Goal: Task Accomplishment & Management: Manage account settings

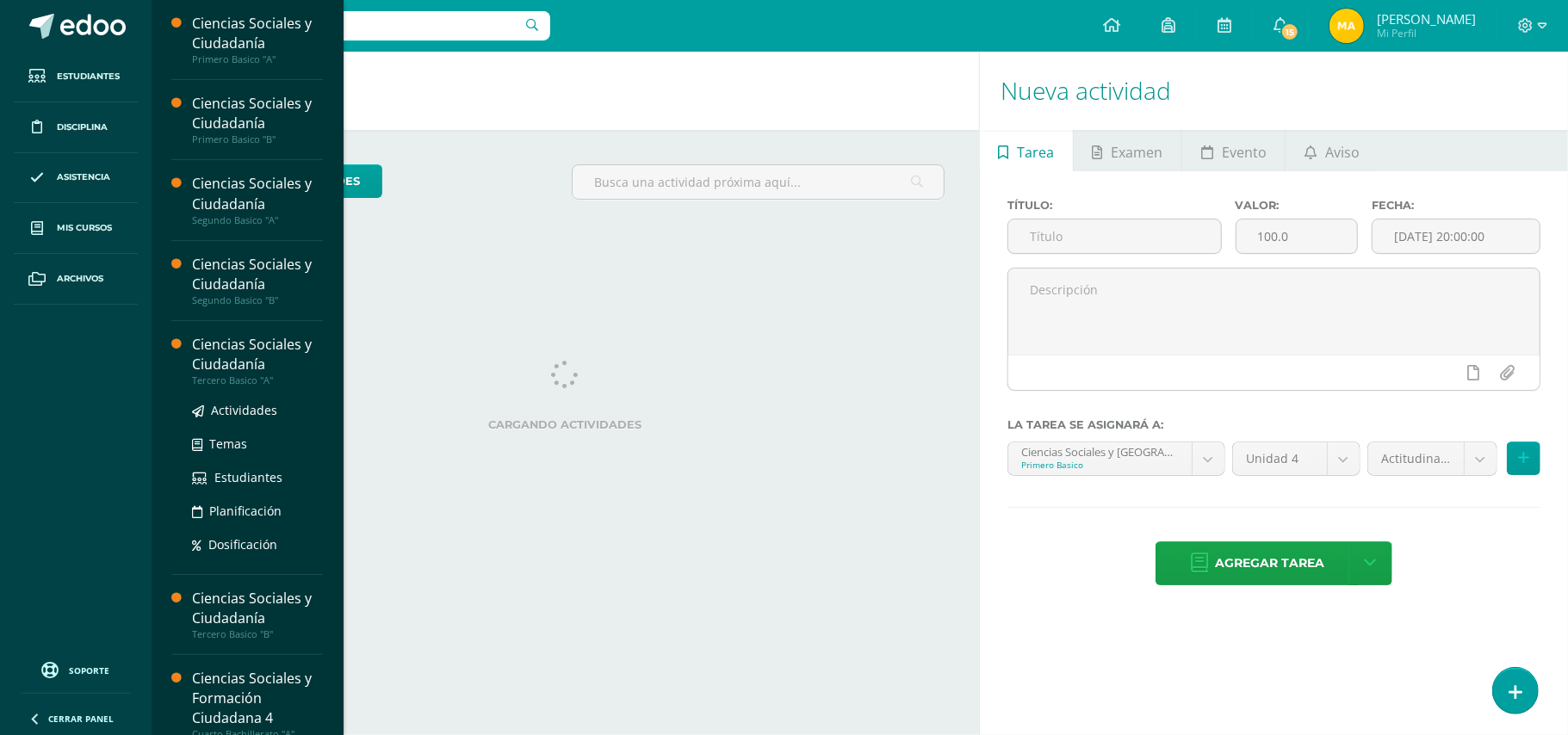
click at [262, 352] on div "Ciencias Sociales y Ciudadanía" at bounding box center [257, 354] width 131 height 40
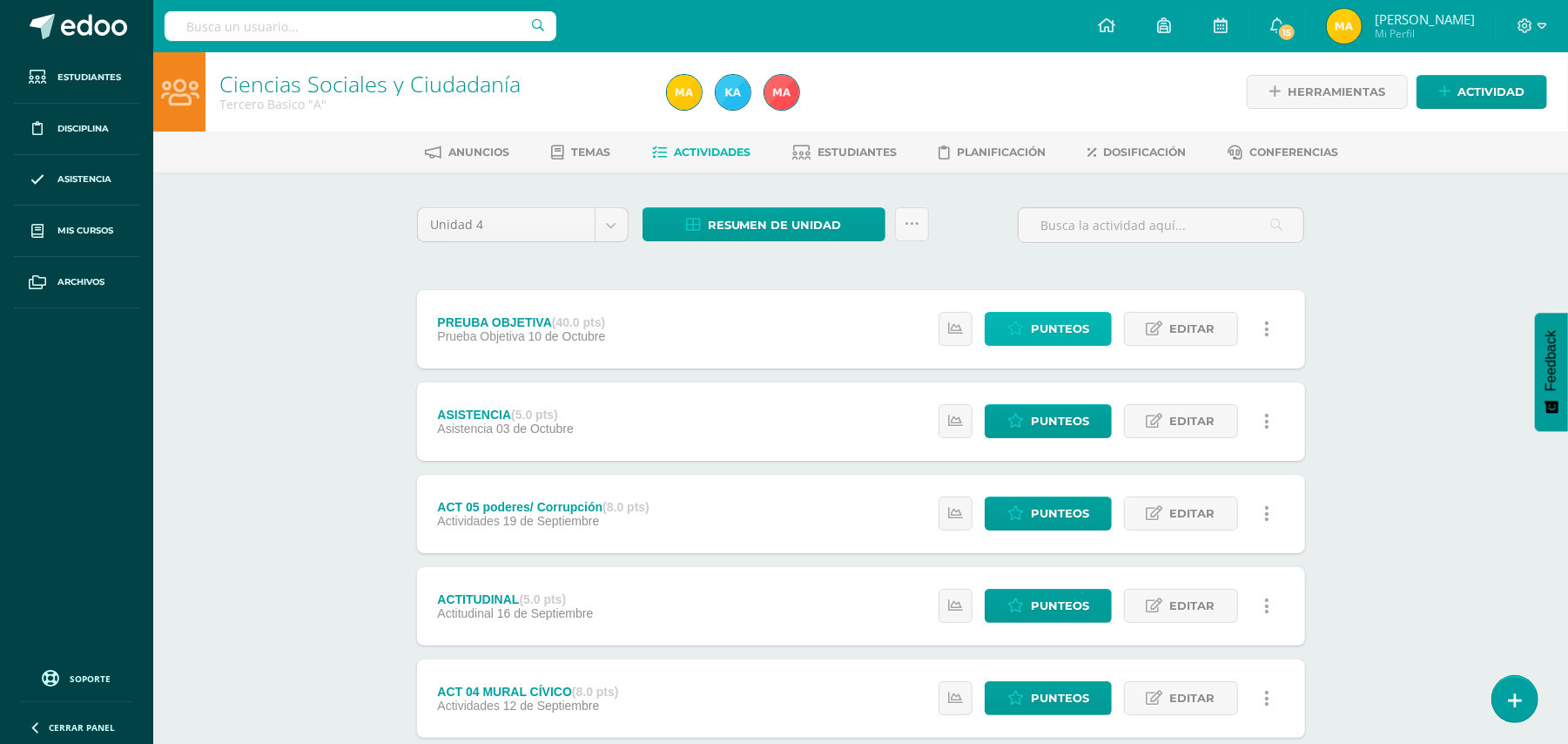
click at [1078, 328] on span "Punteos" at bounding box center [1060, 328] width 58 height 33
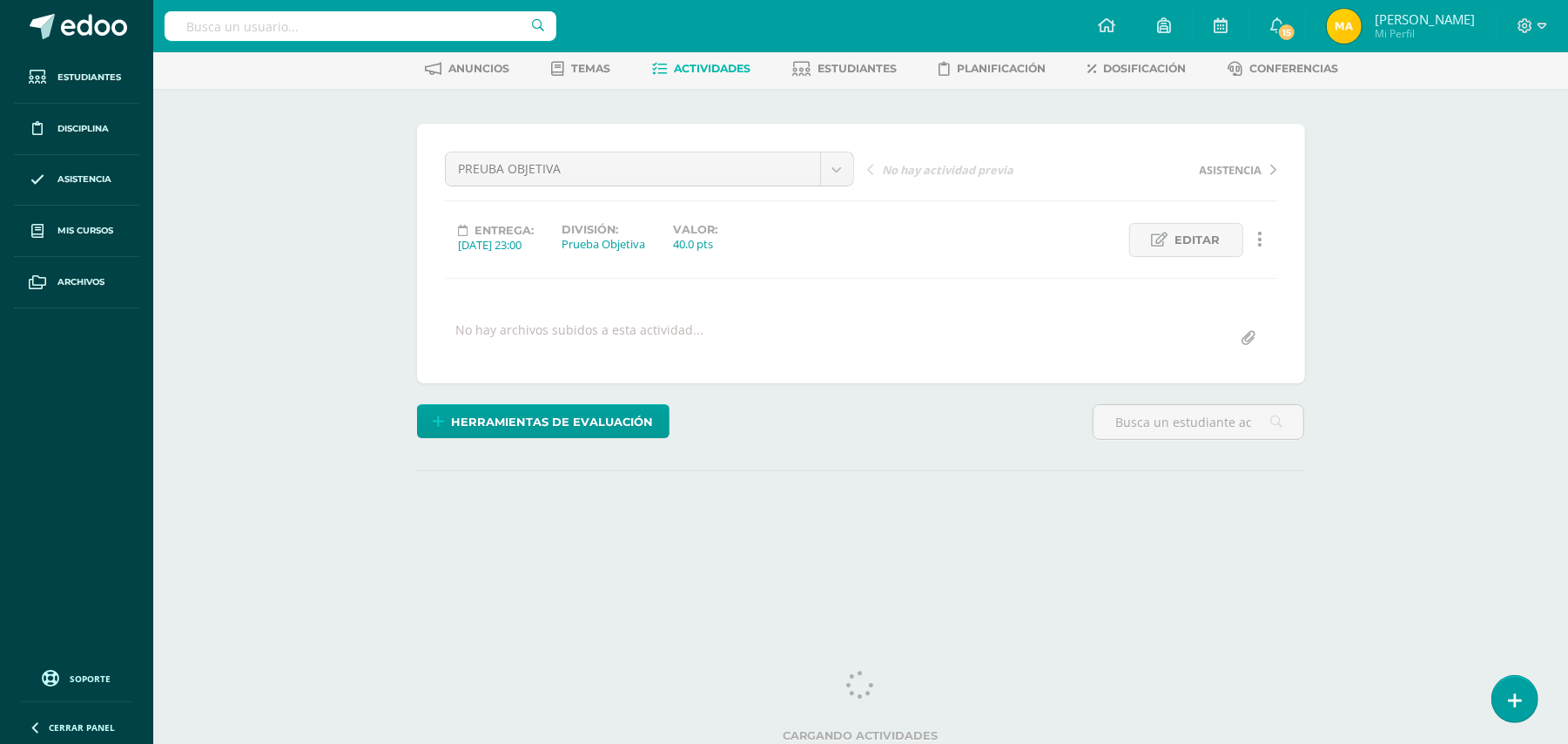
scroll to position [88, 0]
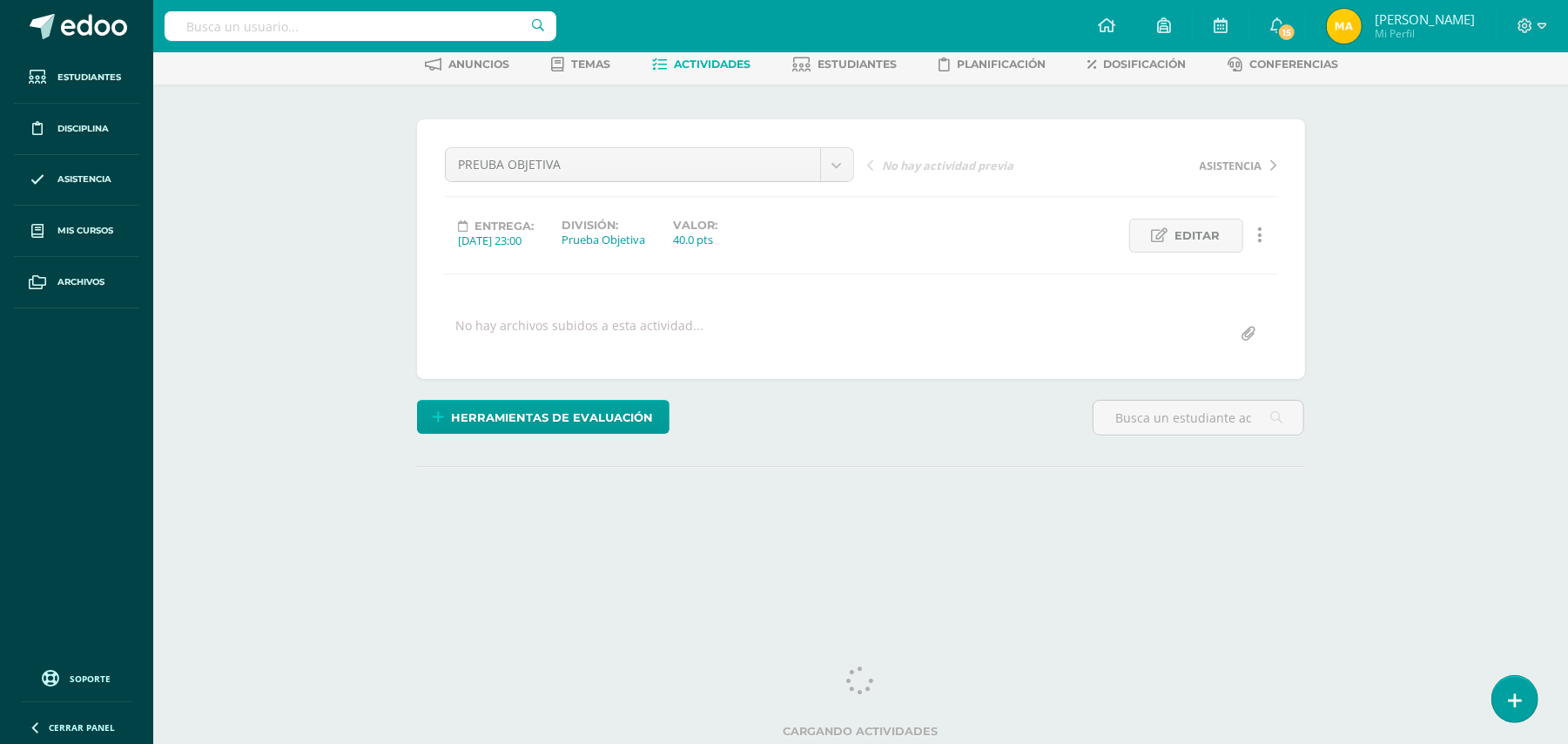
click at [1568, 506] on html "Estudiantes Disciplina Asistencia Mis cursos Archivos Soporte Ayuda Reportar un…" at bounding box center [784, 257] width 1568 height 690
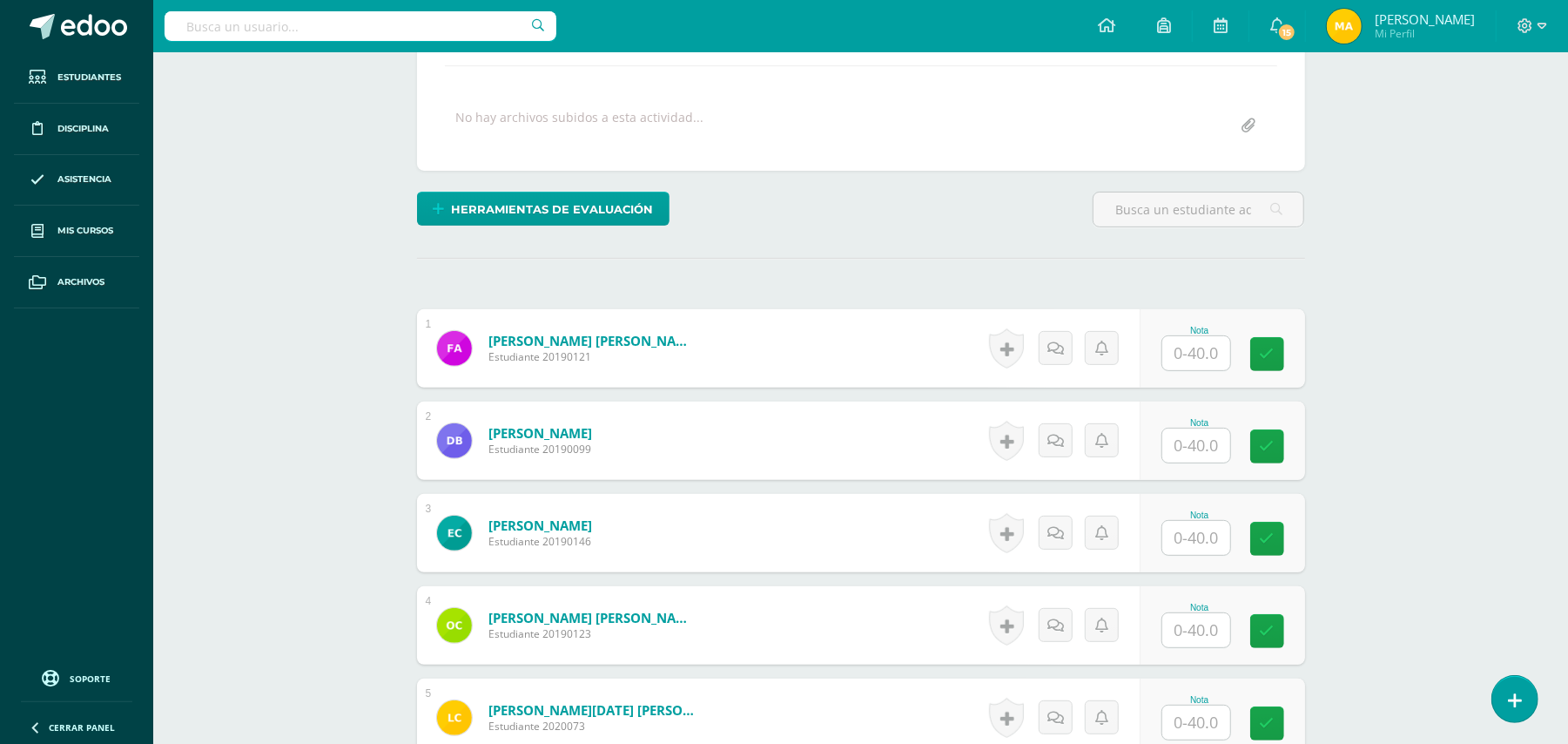
scroll to position [307, 0]
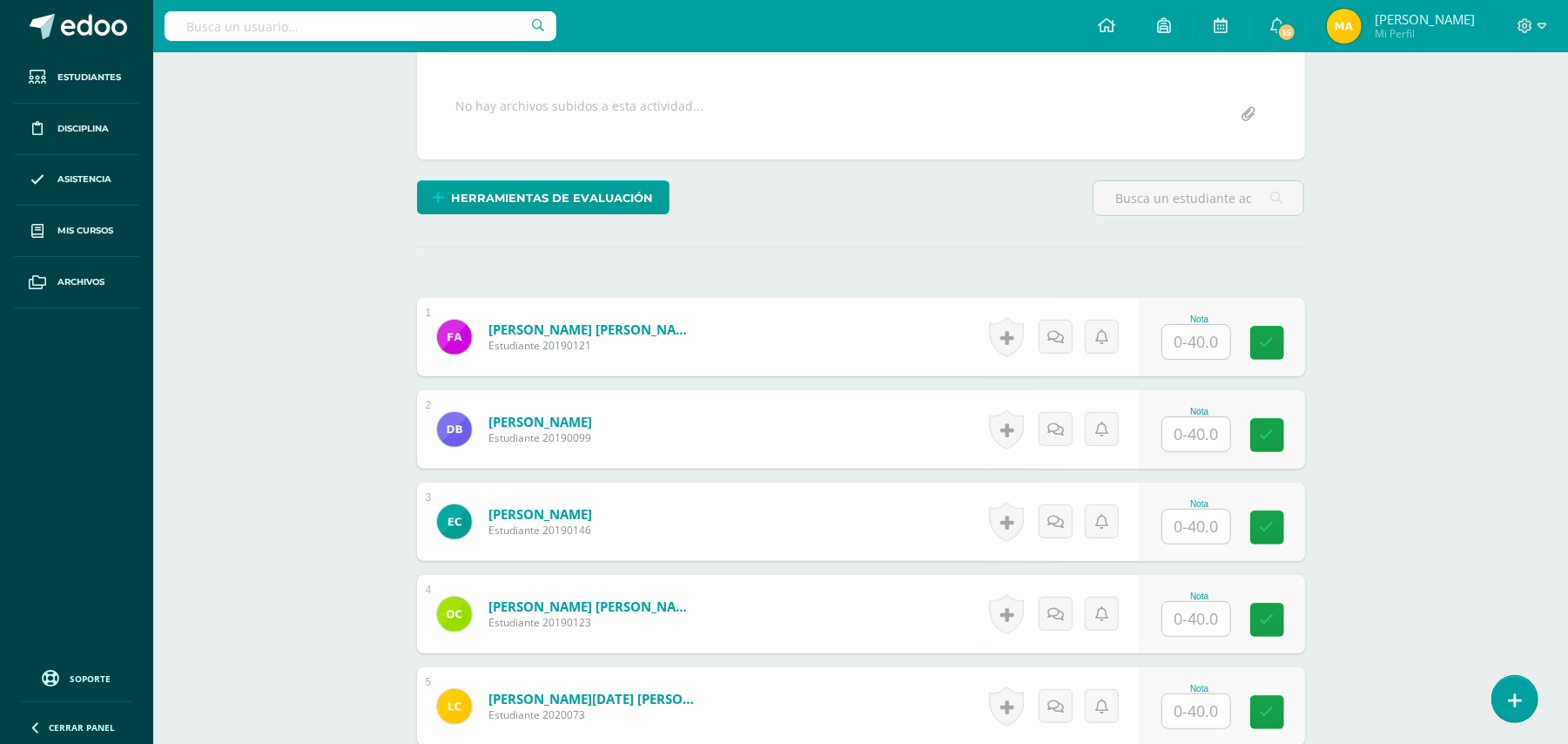
click at [1200, 359] on input "text" at bounding box center [1196, 342] width 68 height 34
type input "30"
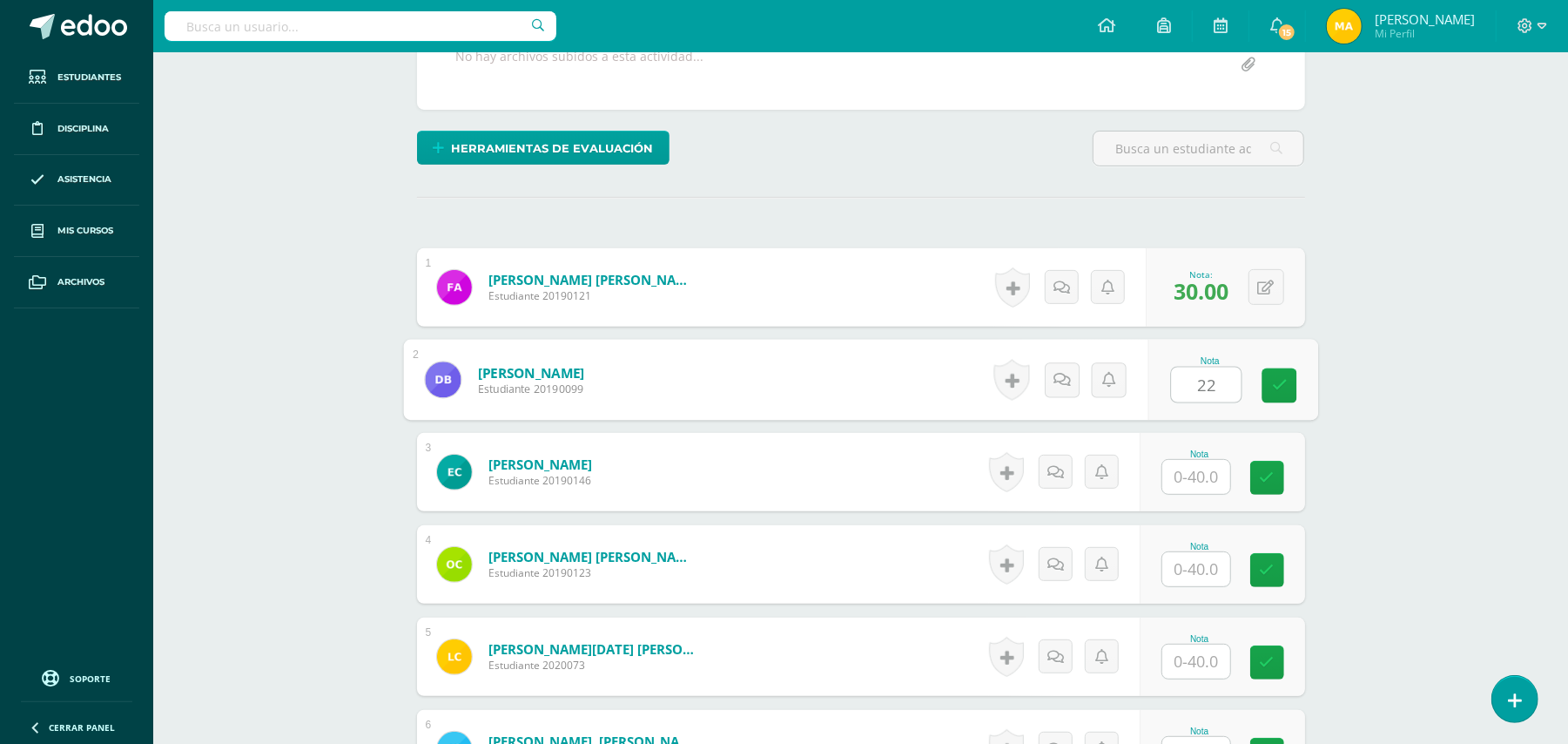
scroll to position [377, 0]
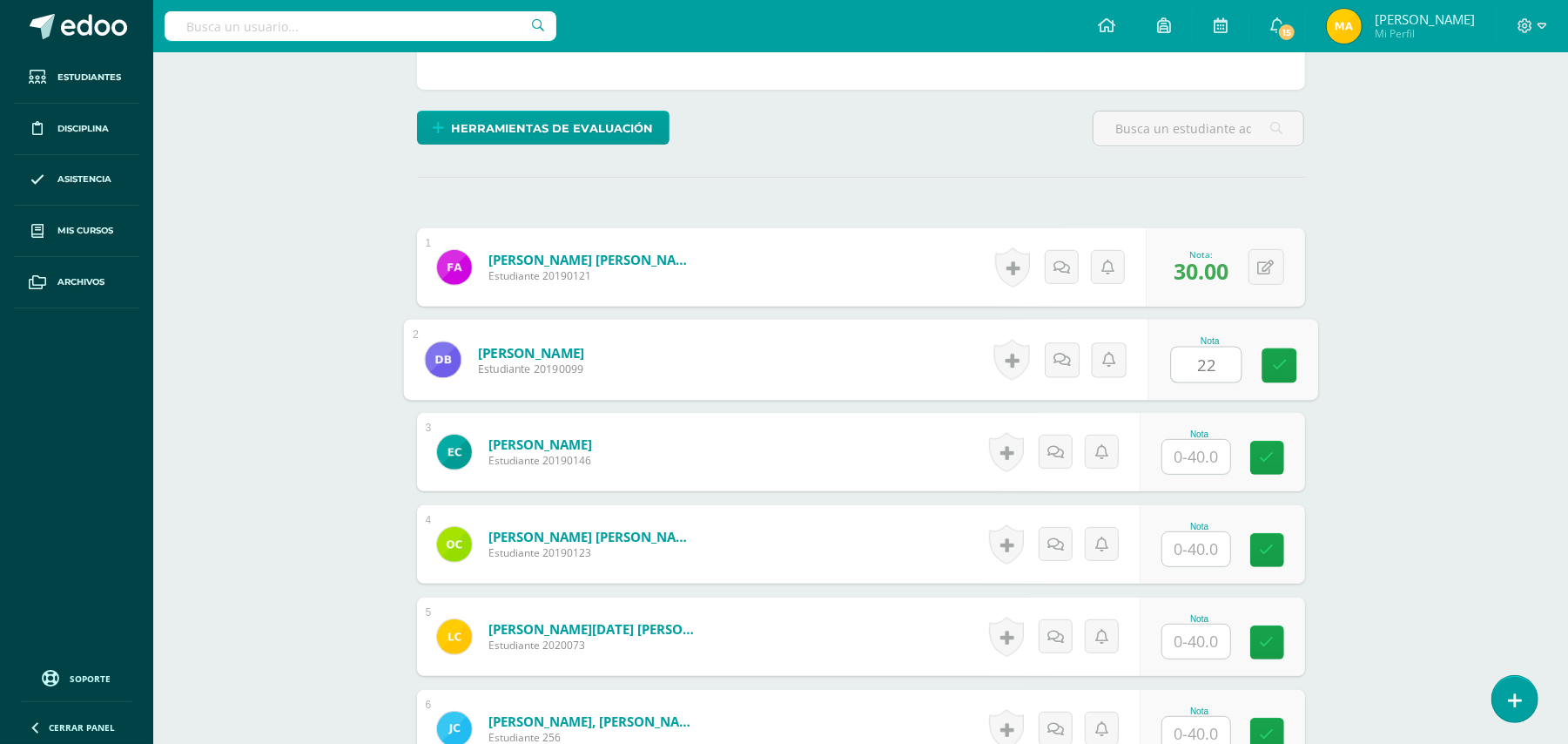
type input "22"
click at [1202, 463] on input "text" at bounding box center [1196, 457] width 68 height 34
click at [1202, 465] on input "text" at bounding box center [1206, 457] width 70 height 34
drag, startPoint x: 1202, startPoint y: 465, endPoint x: 1357, endPoint y: -100, distance: 585.9
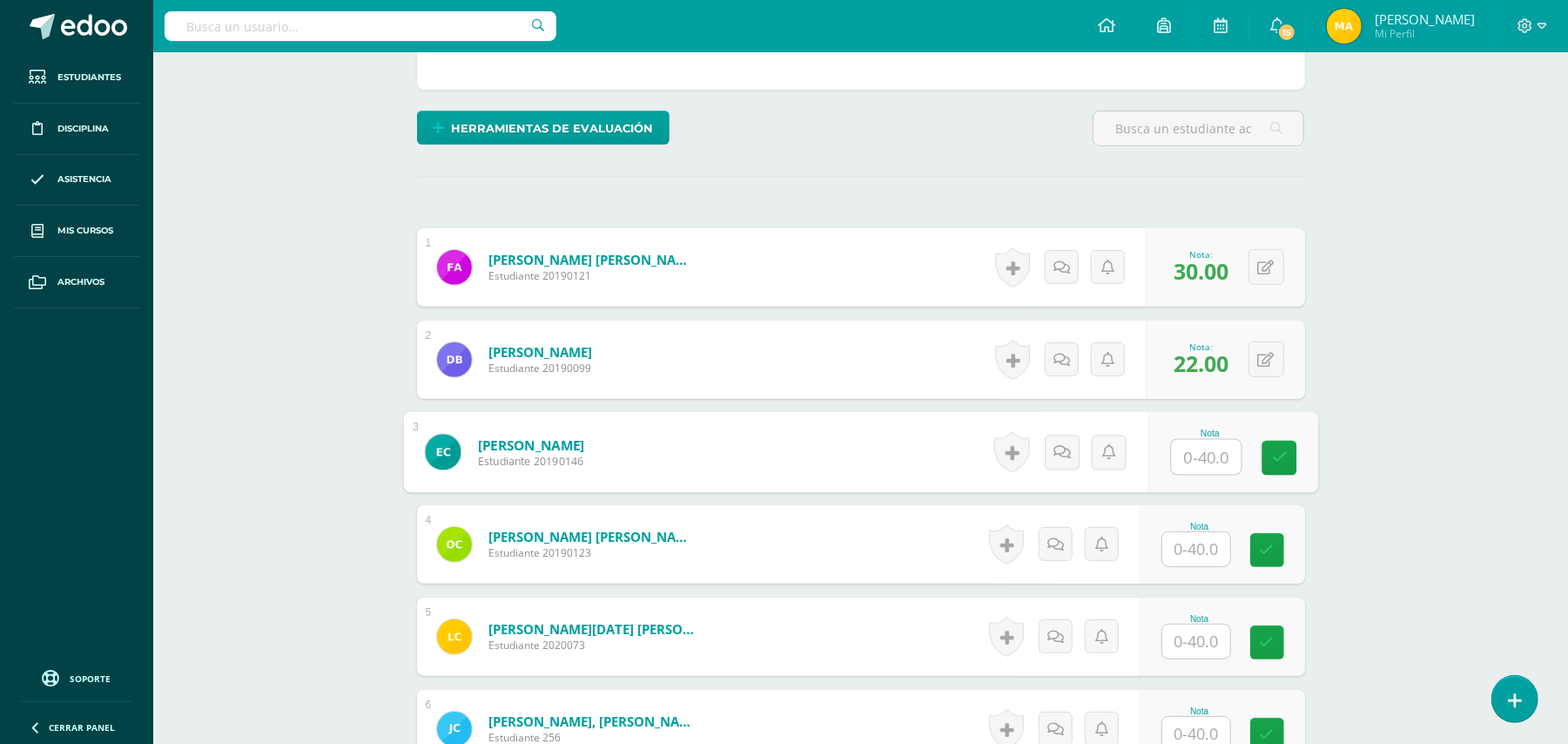
type input "30"
type input "32"
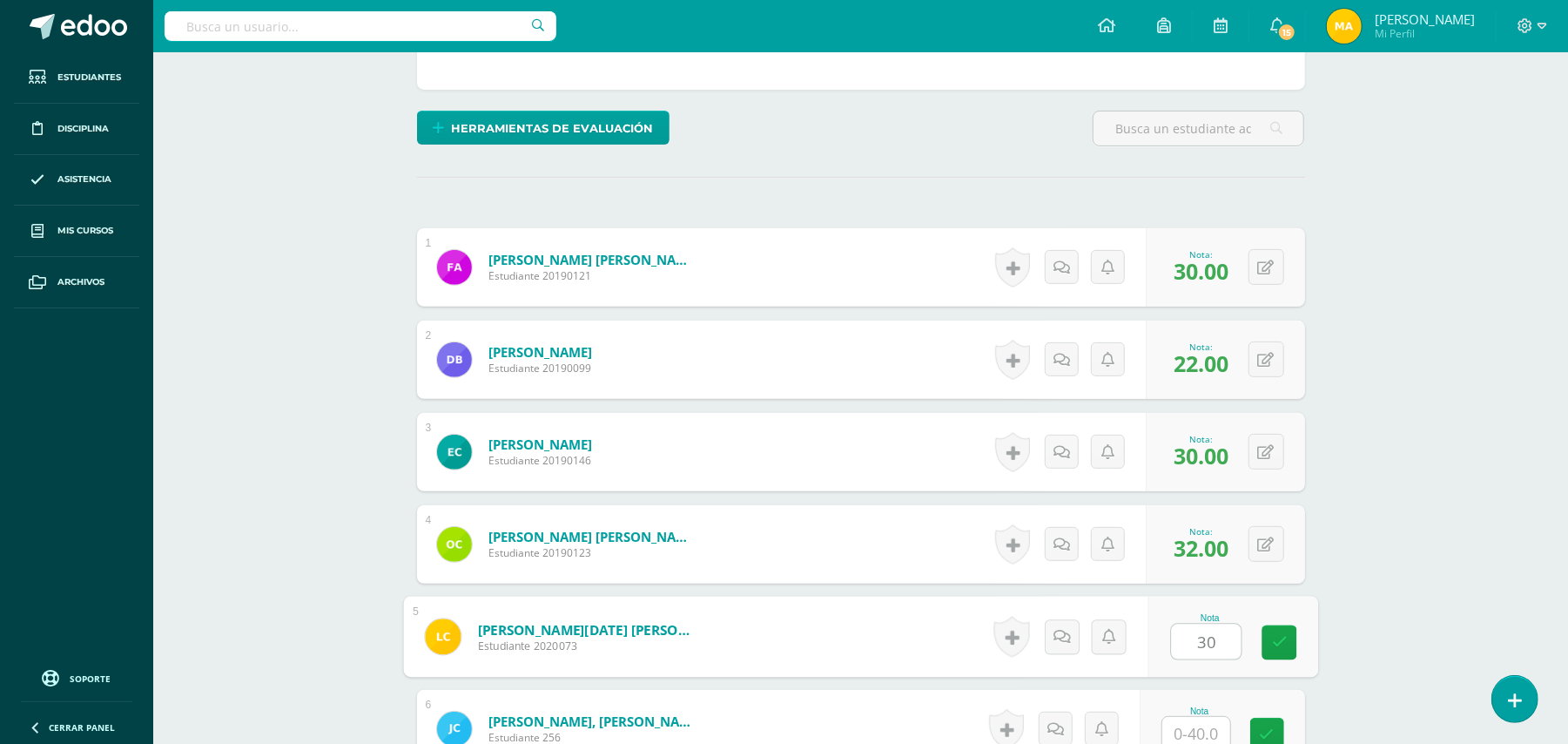
type input "30"
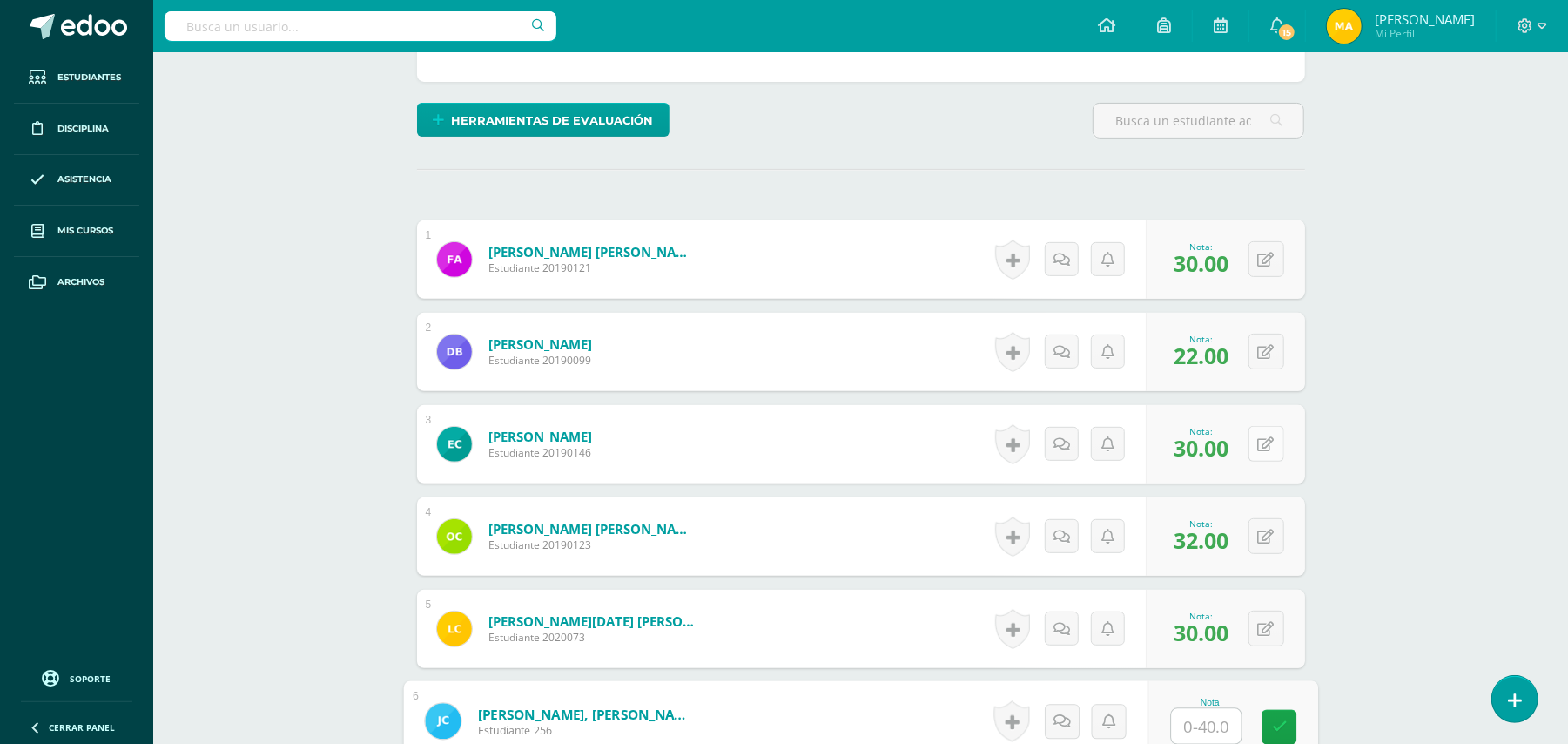
click at [1267, 436] on button at bounding box center [1267, 443] width 35 height 35
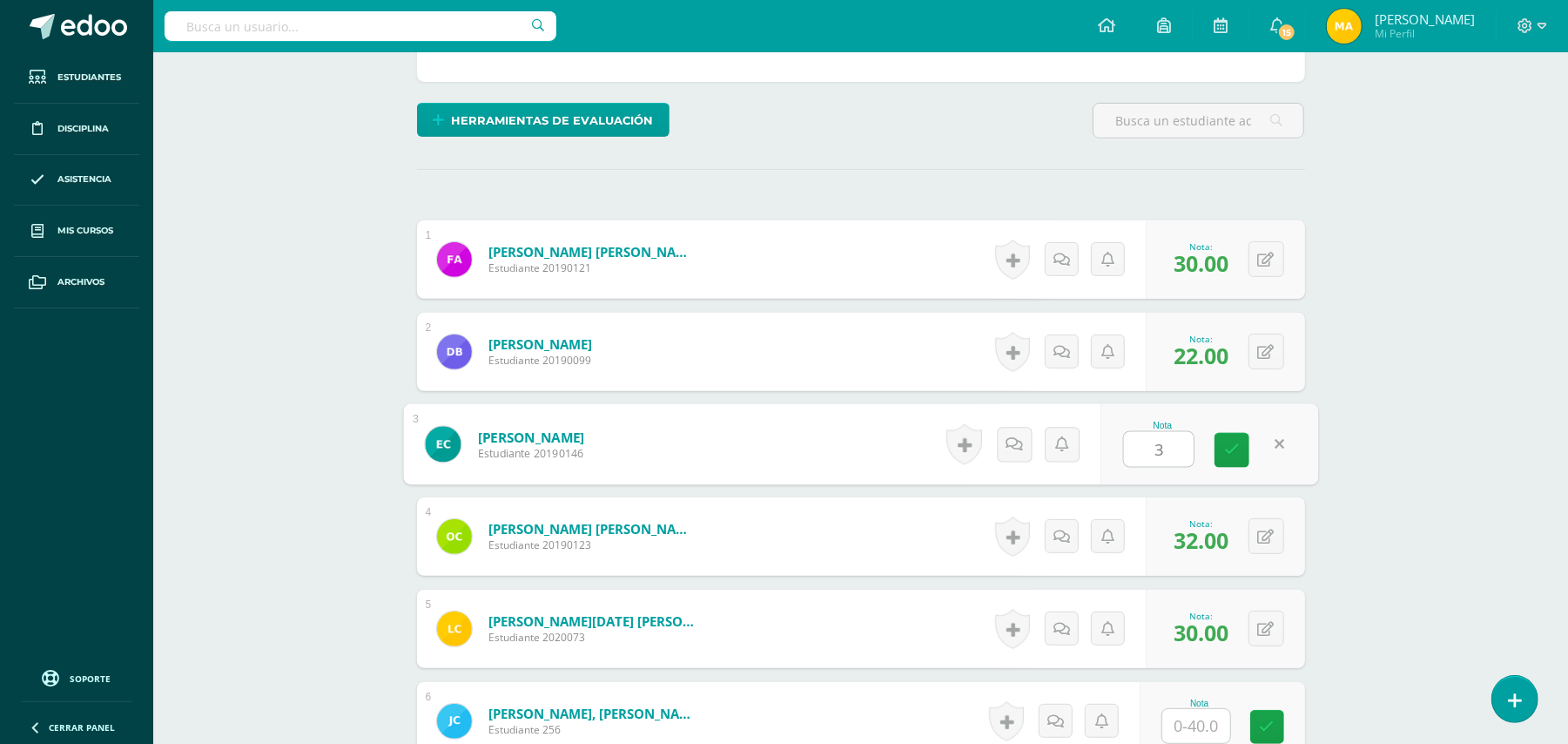
type input "32"
click at [1241, 447] on link at bounding box center [1231, 449] width 34 height 34
click at [1259, 534] on button at bounding box center [1267, 536] width 35 height 35
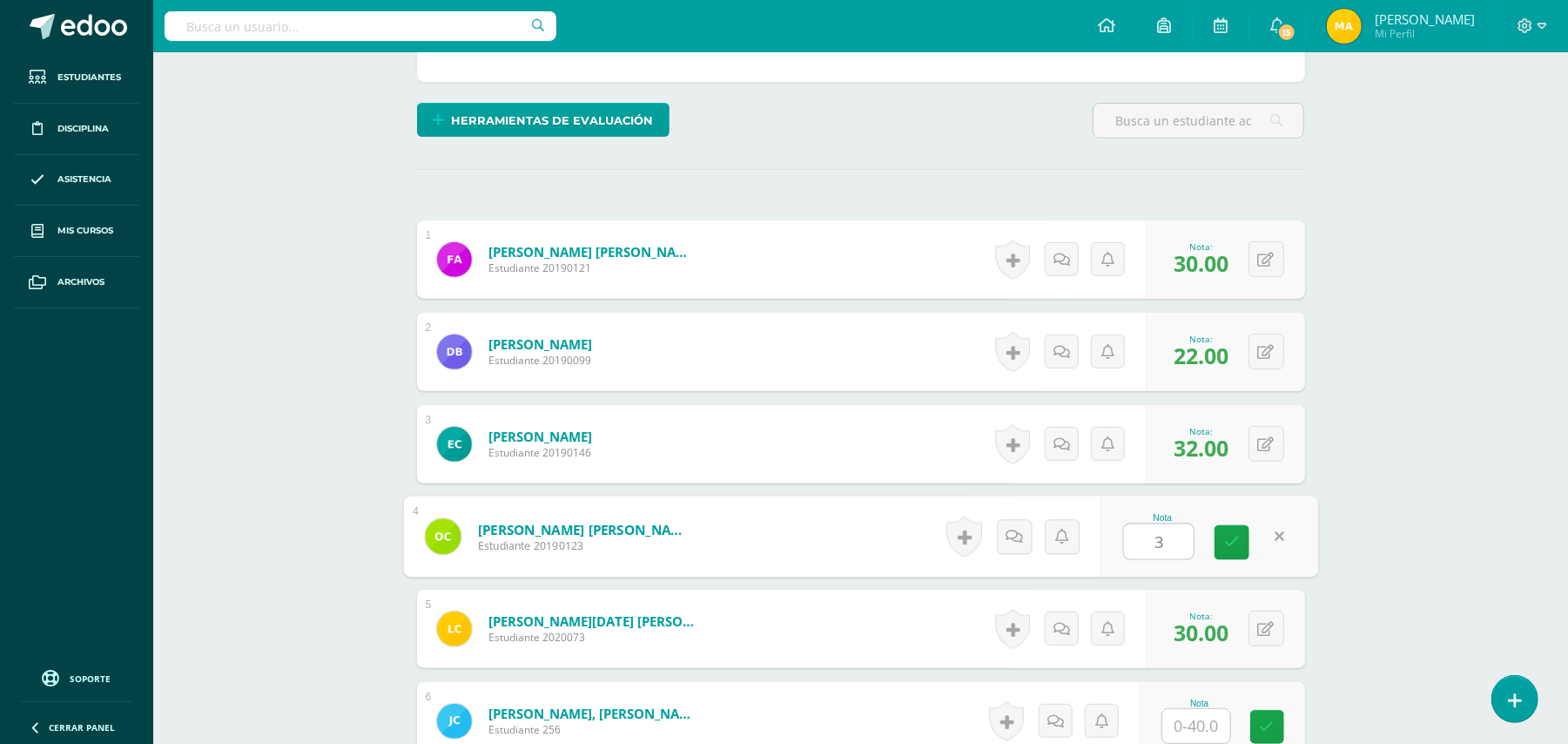
type input "30"
click at [1235, 538] on icon at bounding box center [1232, 542] width 16 height 15
click at [1274, 638] on button at bounding box center [1267, 629] width 35 height 35
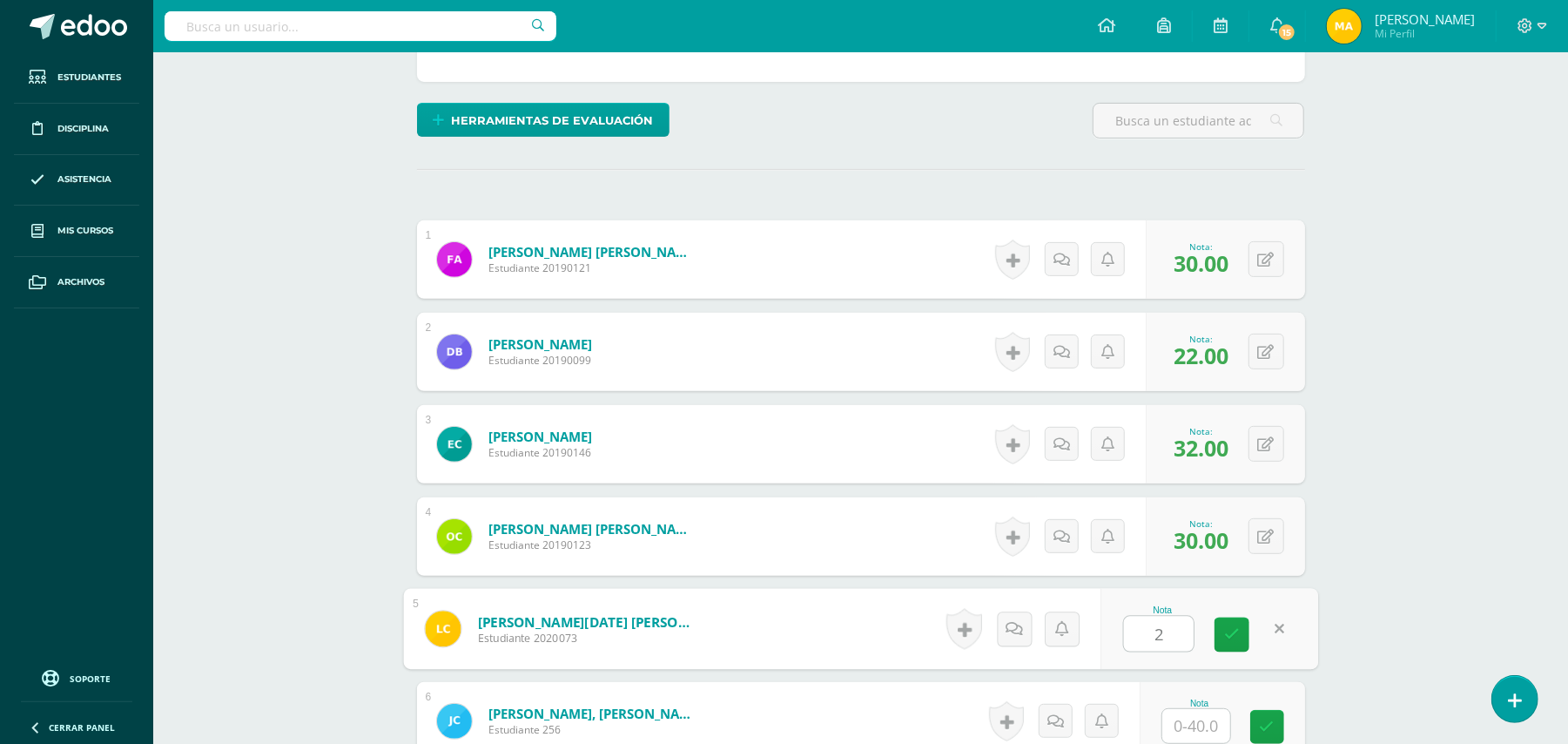
type input "28"
click at [1237, 633] on icon at bounding box center [1232, 635] width 16 height 15
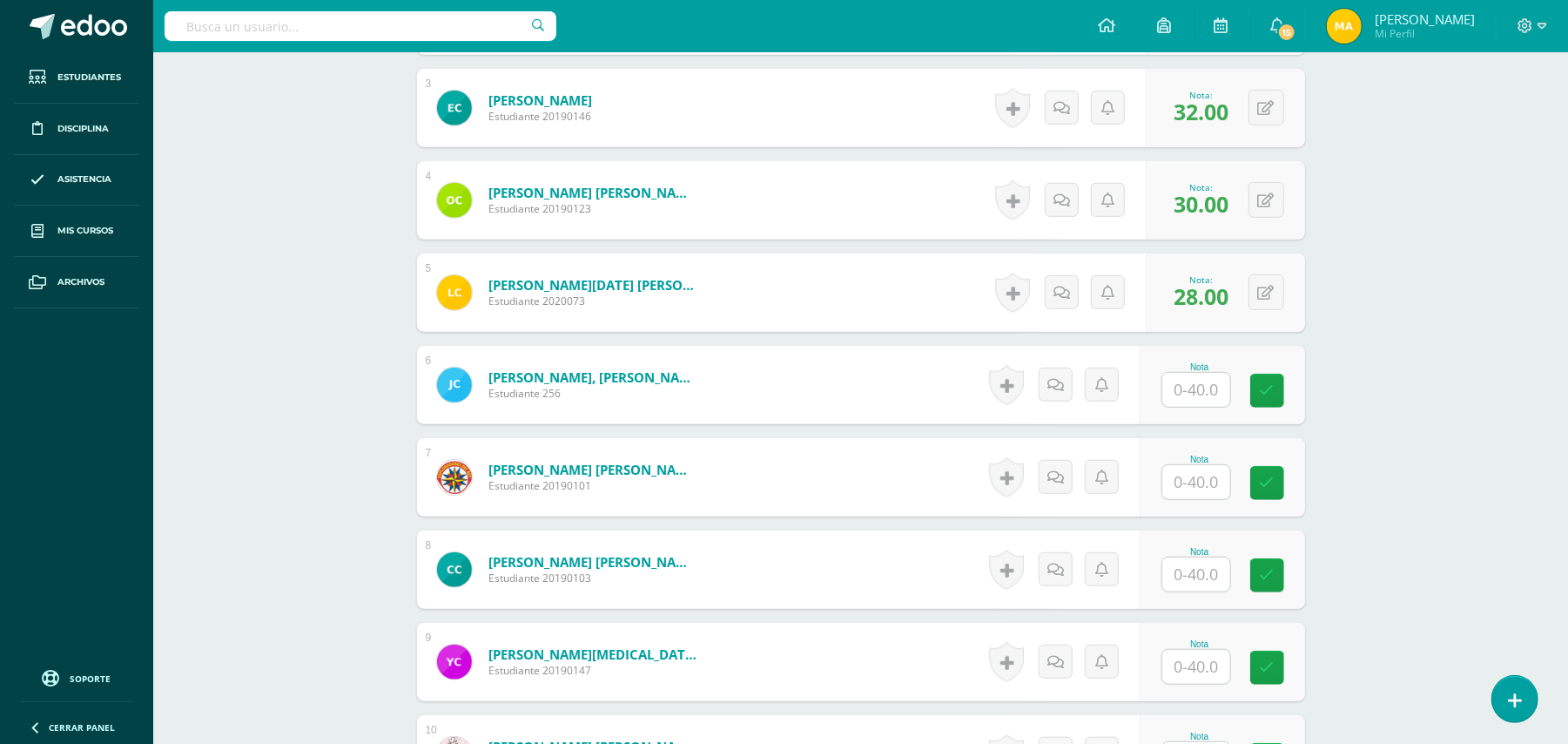
scroll to position [733, 0]
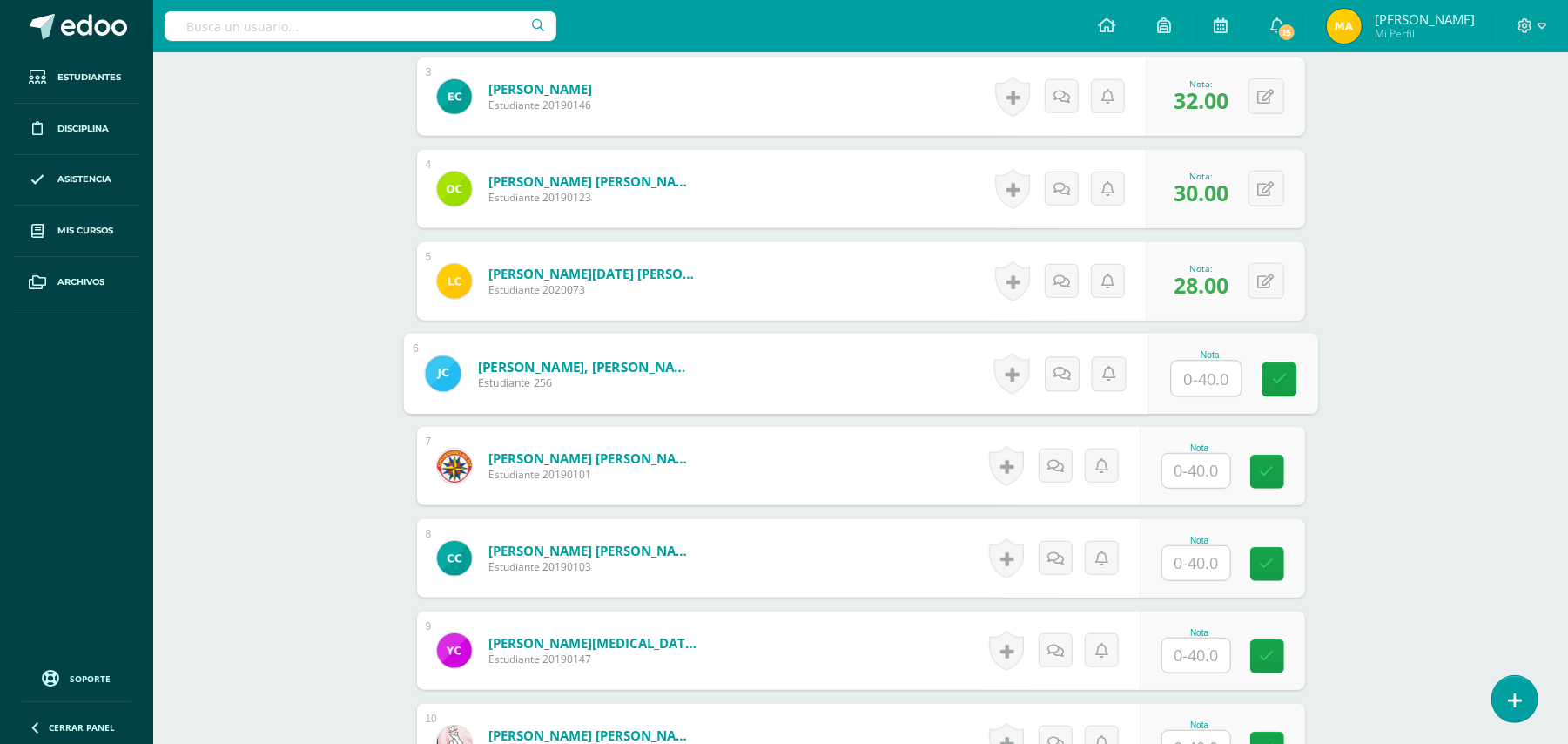
click at [1210, 371] on input "text" at bounding box center [1206, 378] width 70 height 34
type input "36"
type input "26"
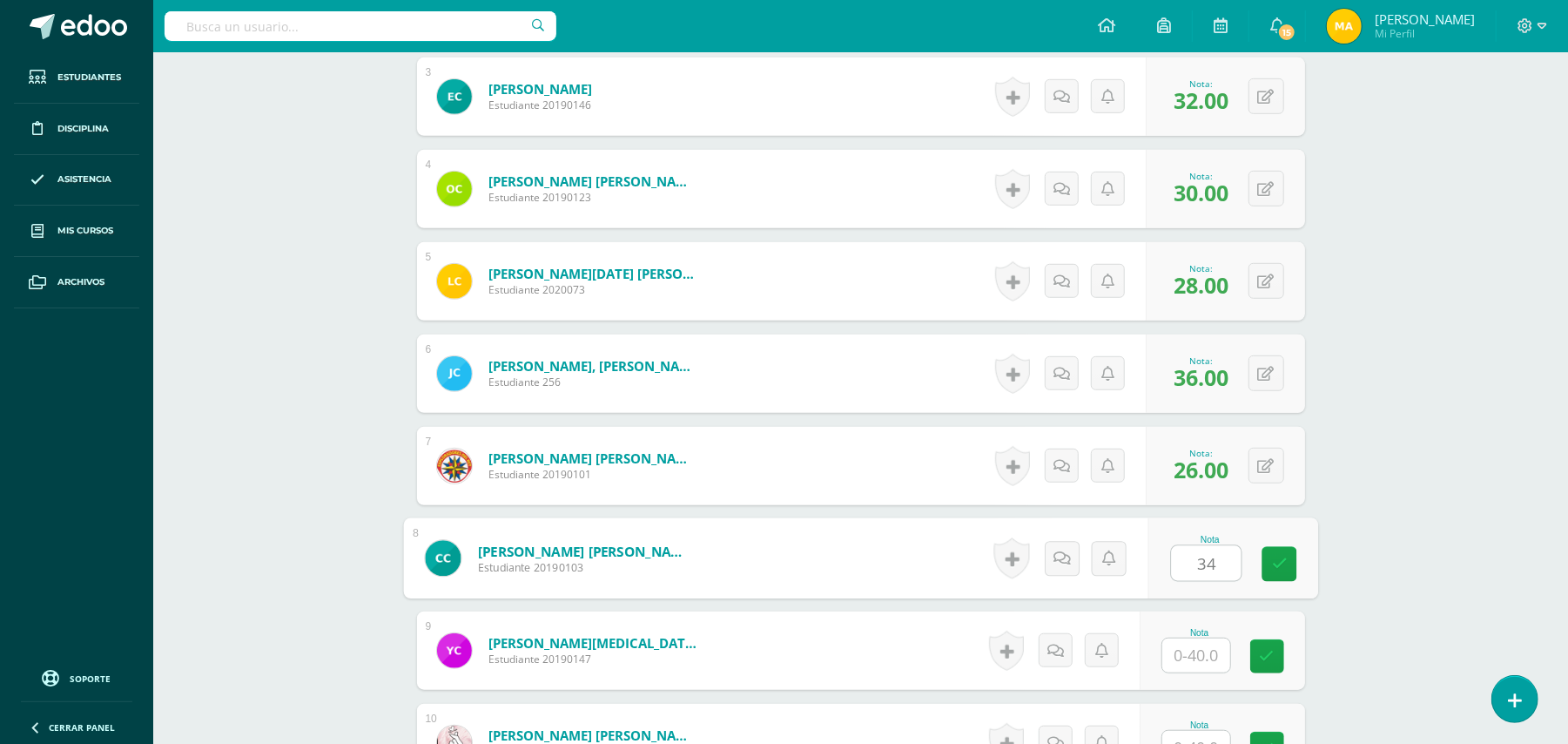
type input "34"
type input "28"
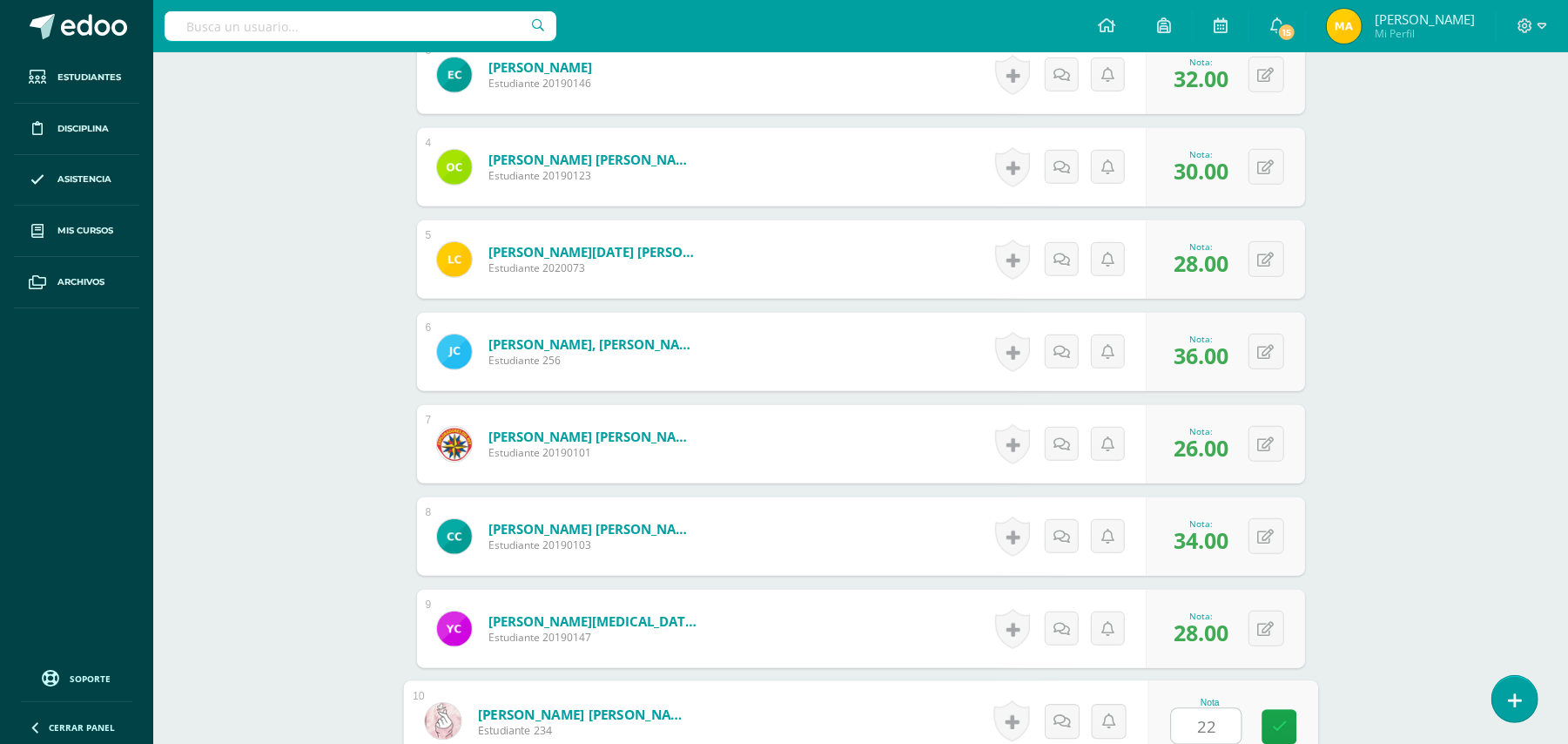
type input "22"
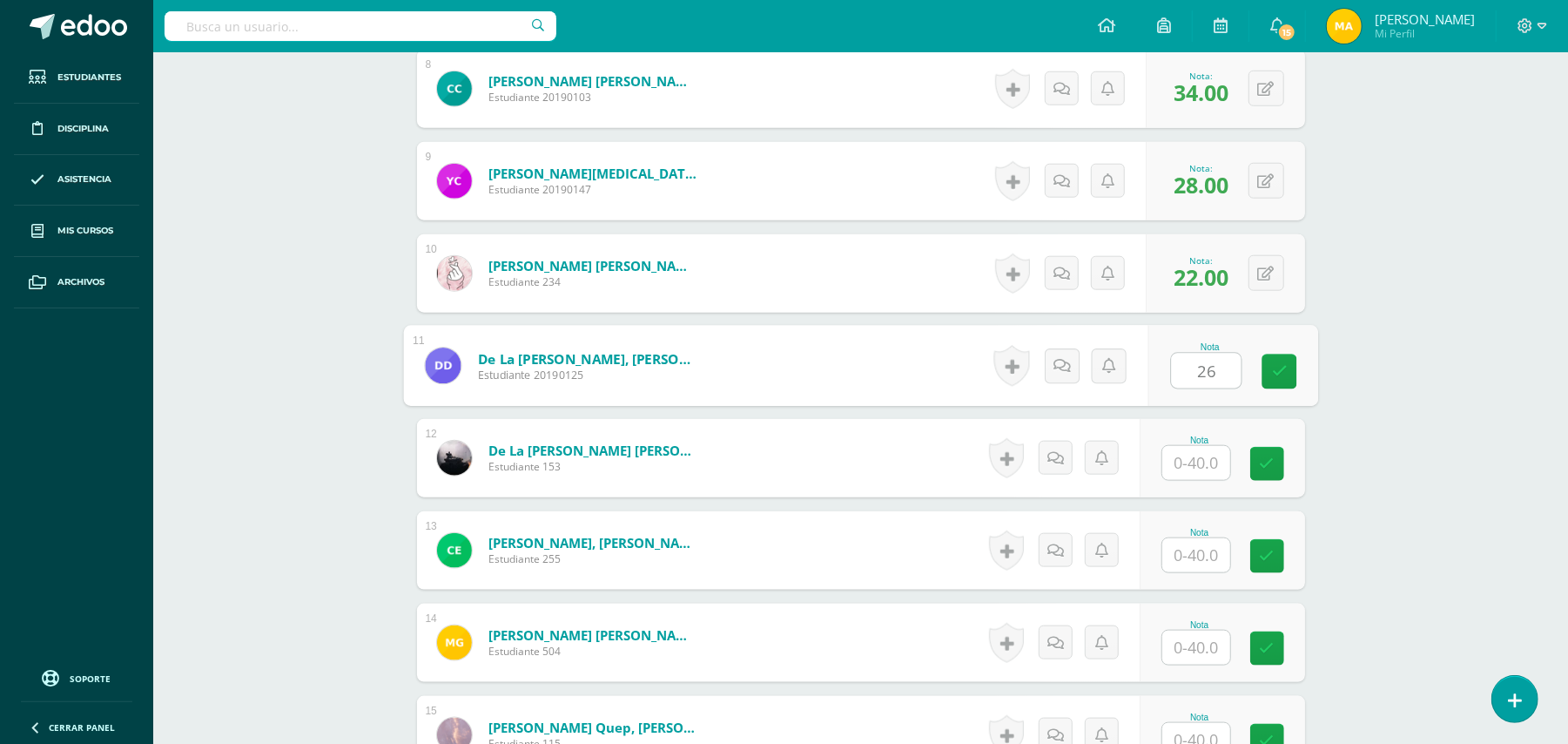
type input "26"
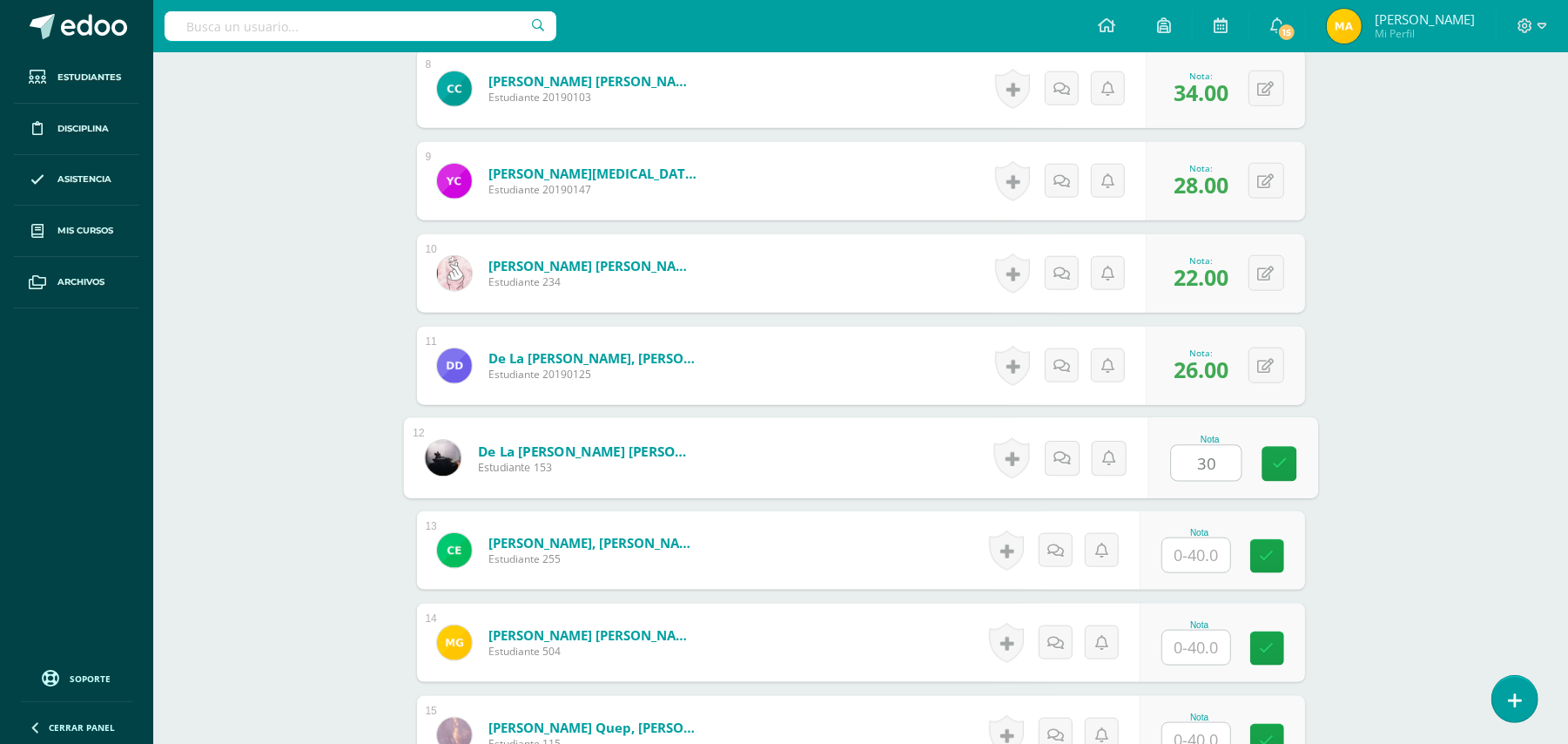
type input "30"
type input "26"
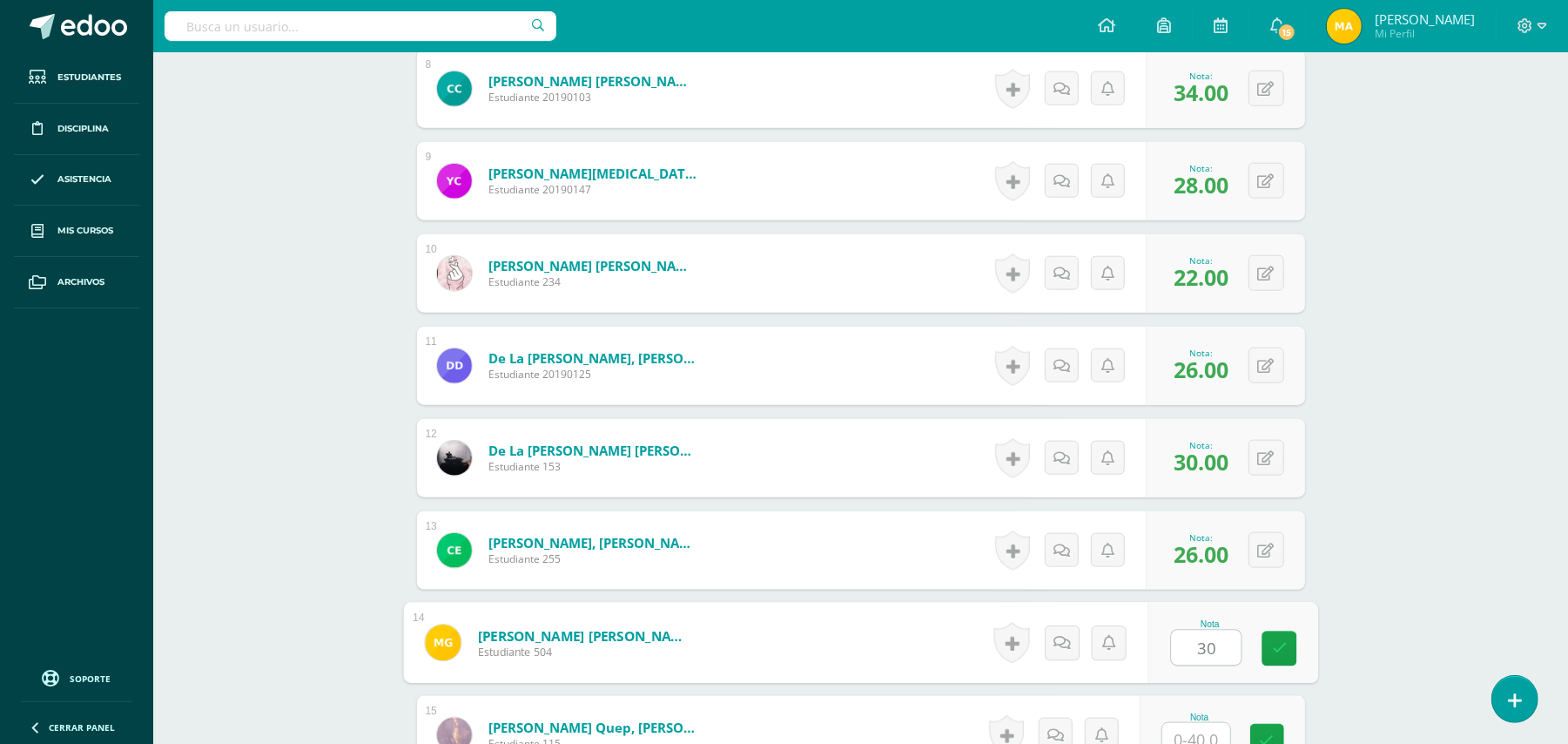
type input "30"
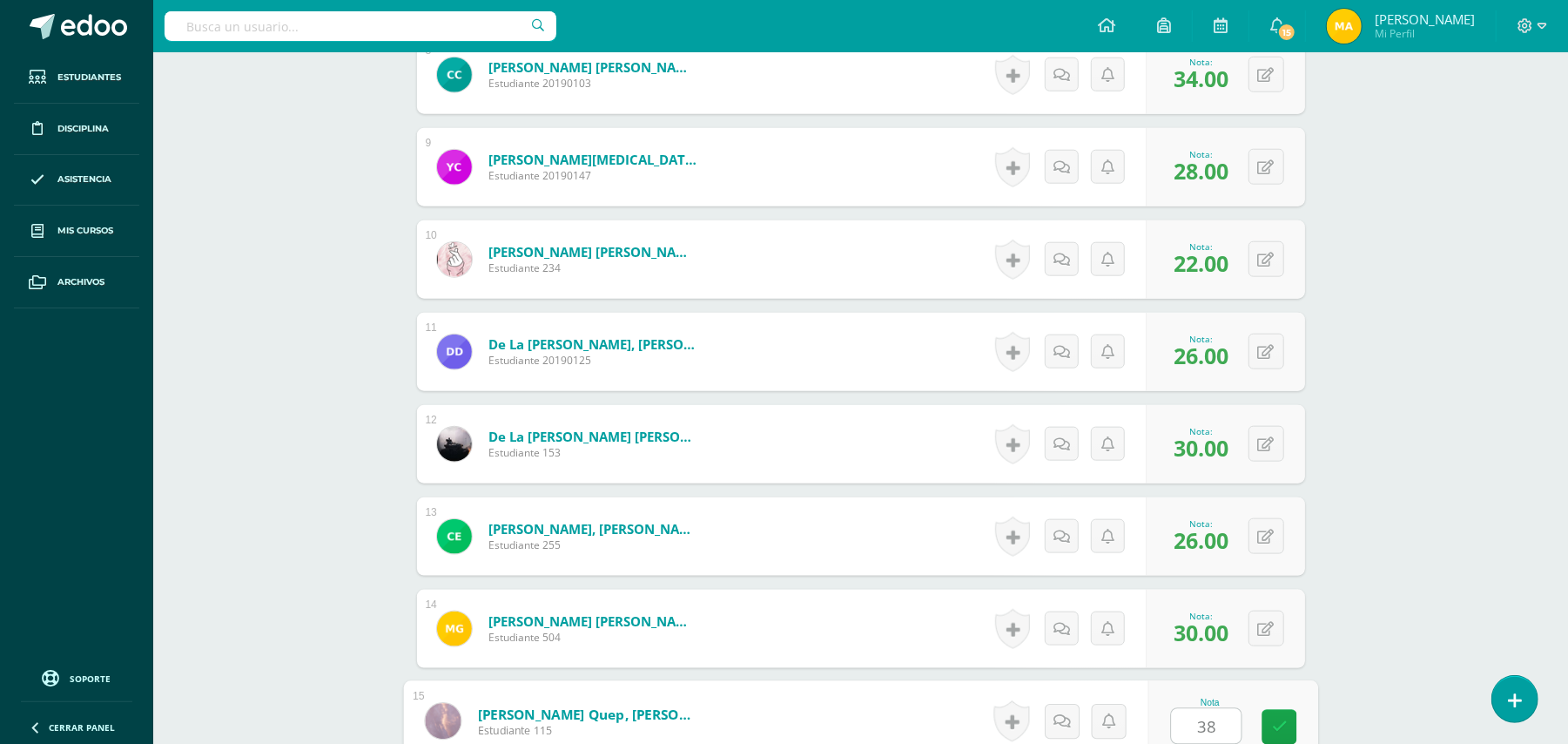
type input "38"
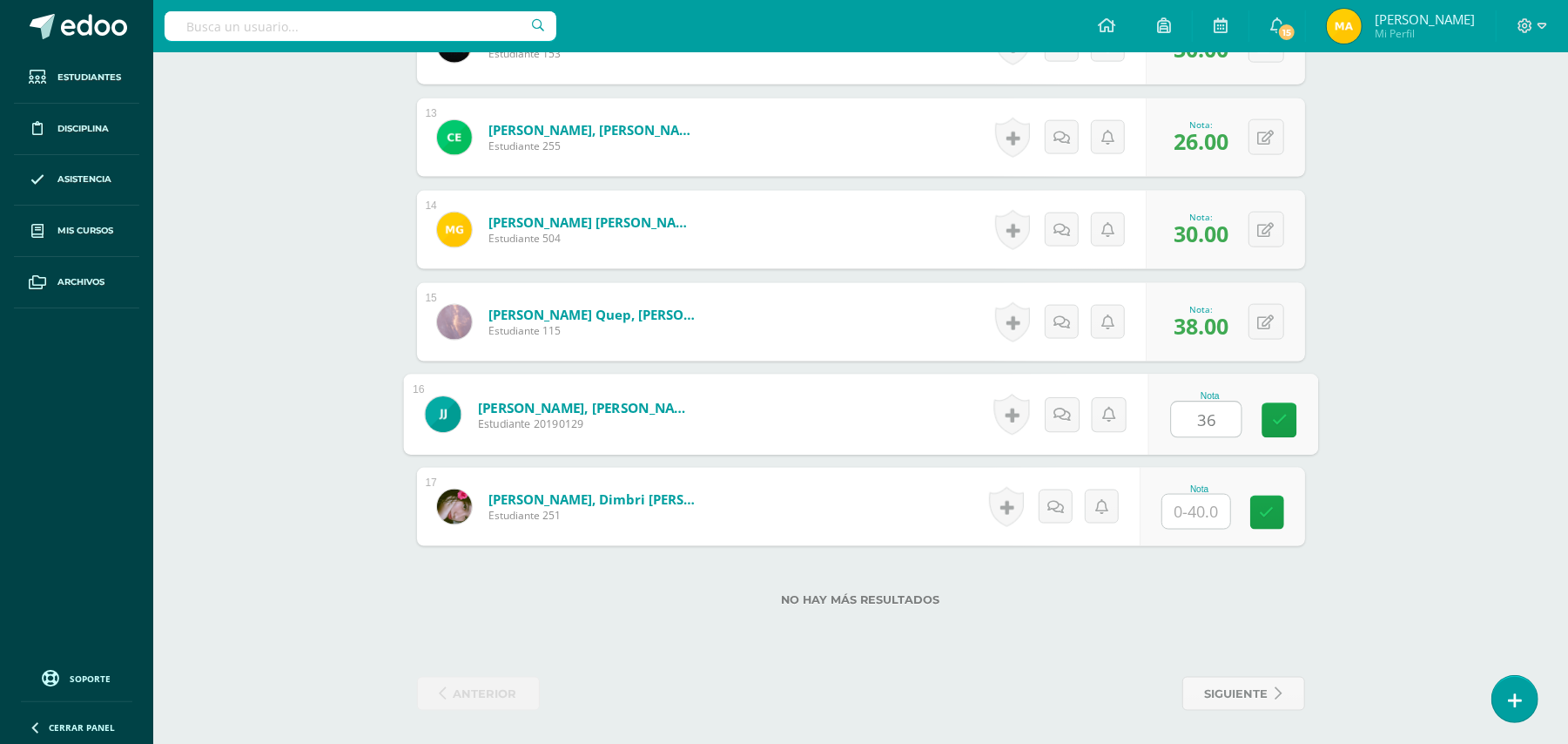
type input "36"
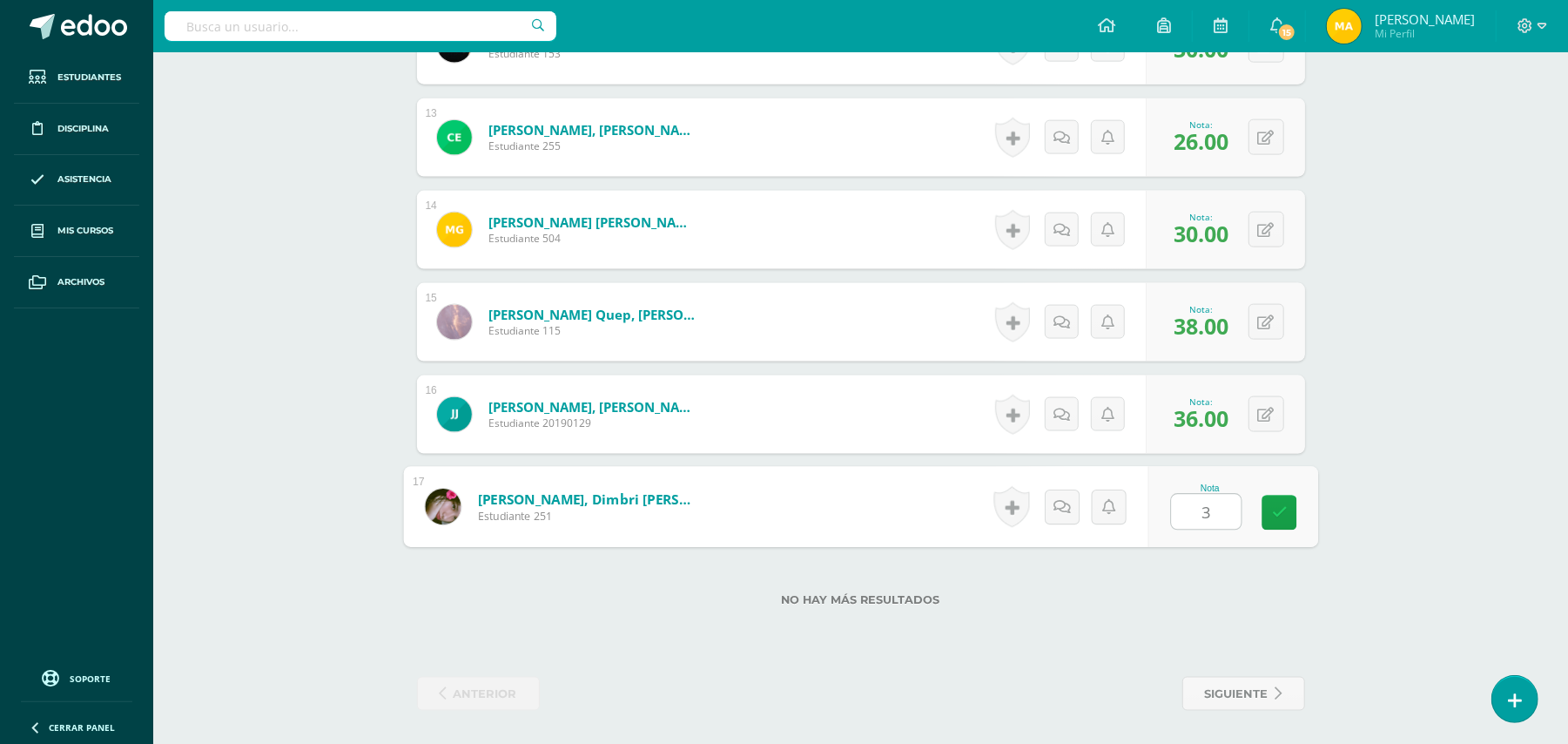
type input "34"
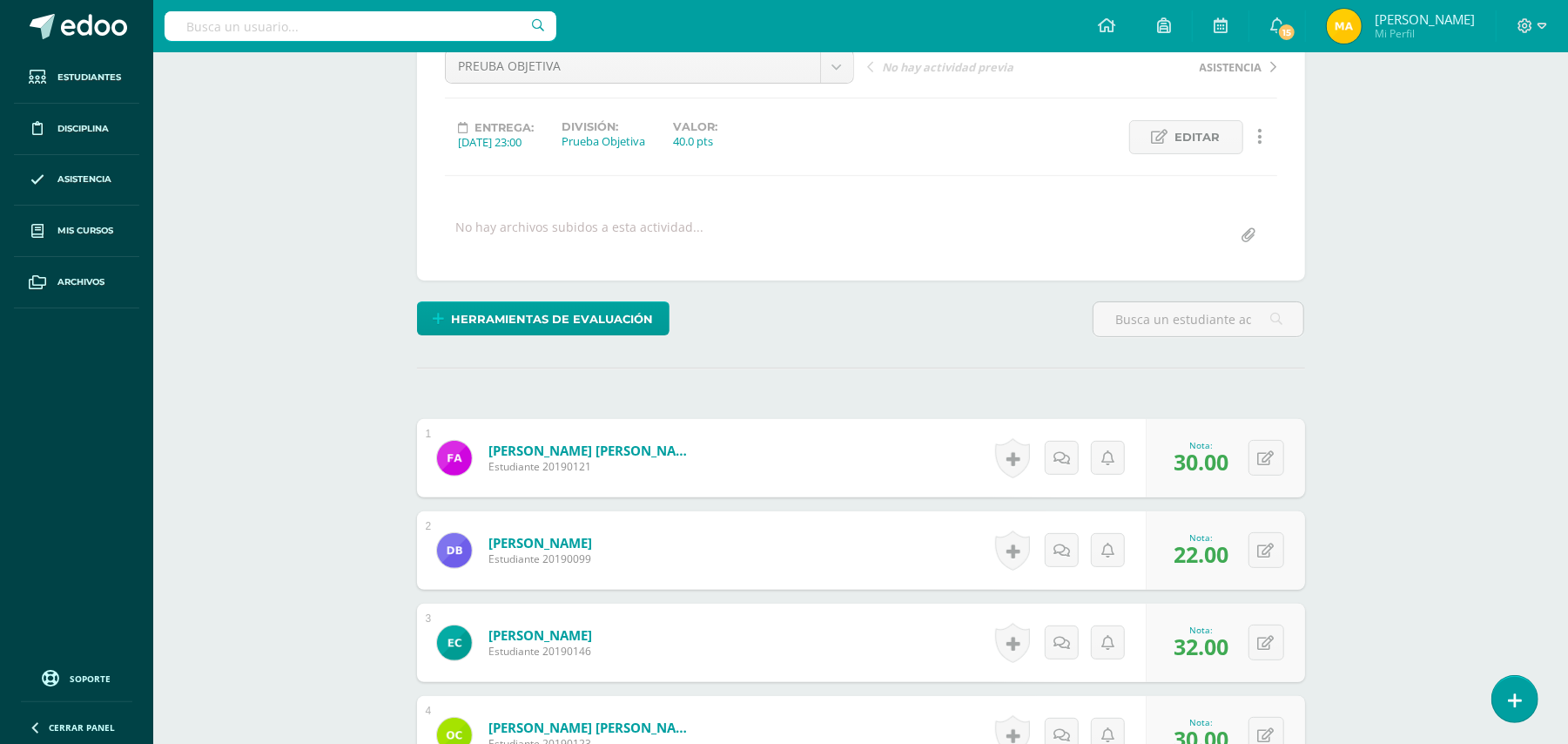
scroll to position [0, 0]
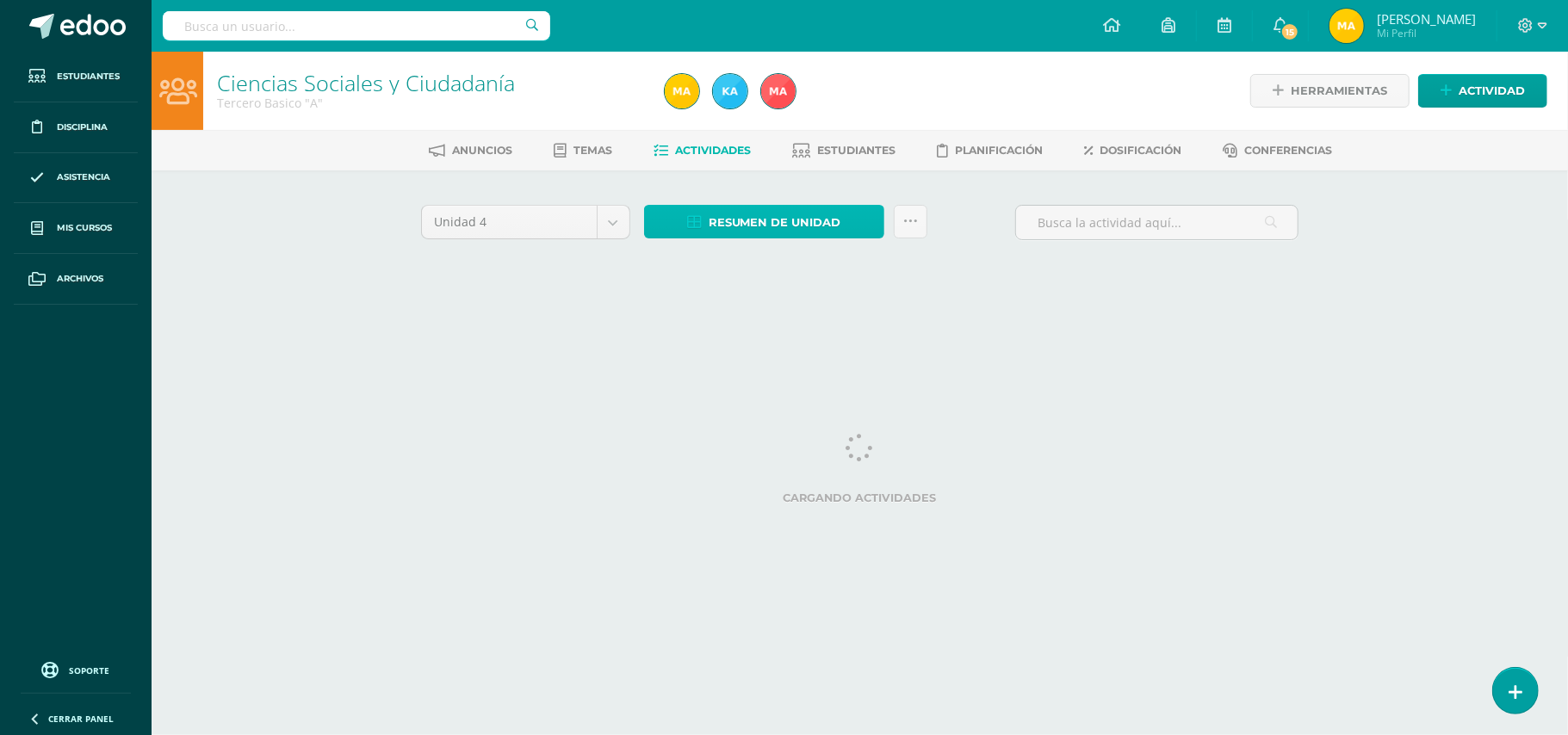
click at [787, 212] on span "Resumen de unidad" at bounding box center [775, 222] width 132 height 32
click at [806, 125] on div at bounding box center [885, 91] width 455 height 78
click at [806, 218] on span "Resumen de unidad" at bounding box center [775, 222] width 132 height 32
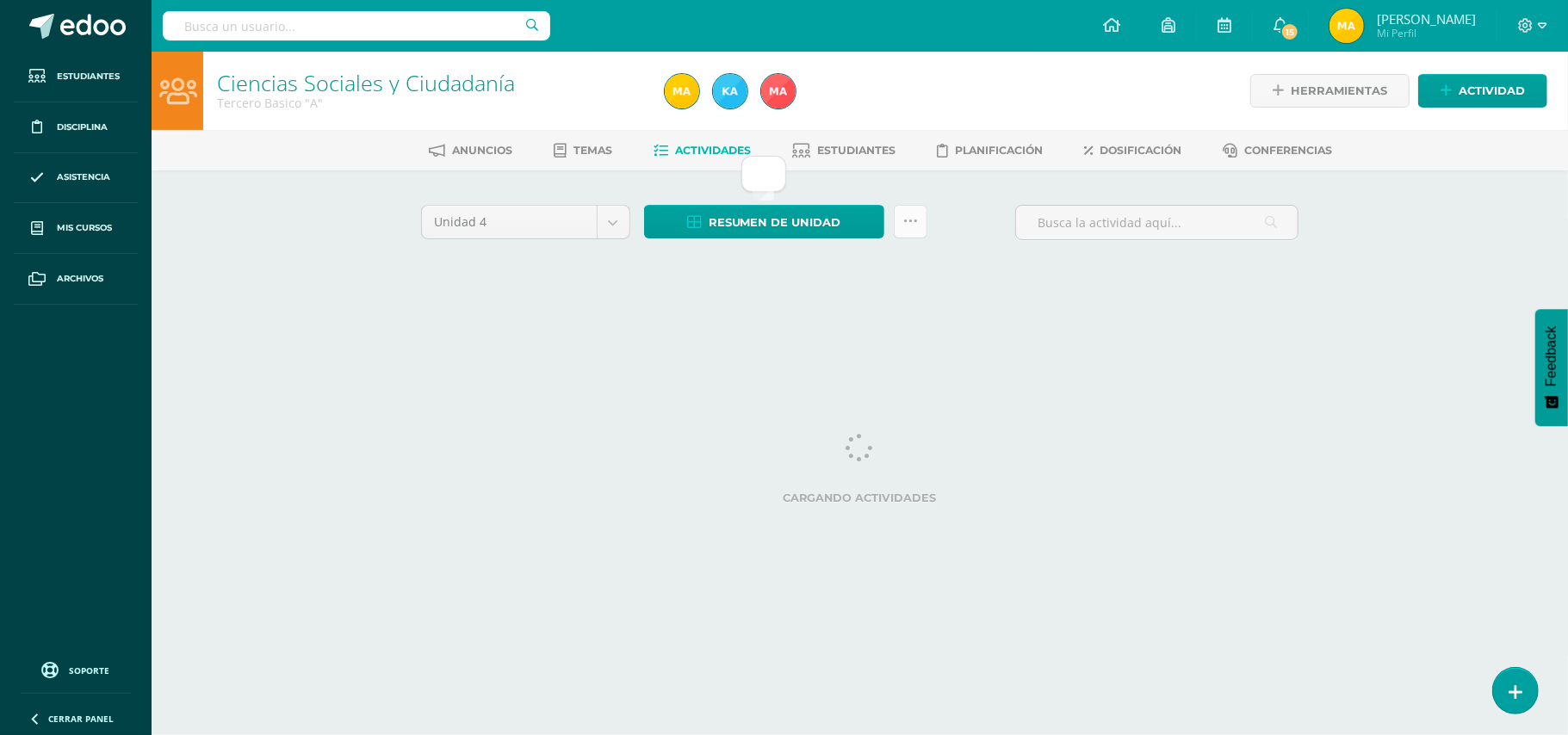
click at [921, 226] on link at bounding box center [911, 221] width 33 height 33
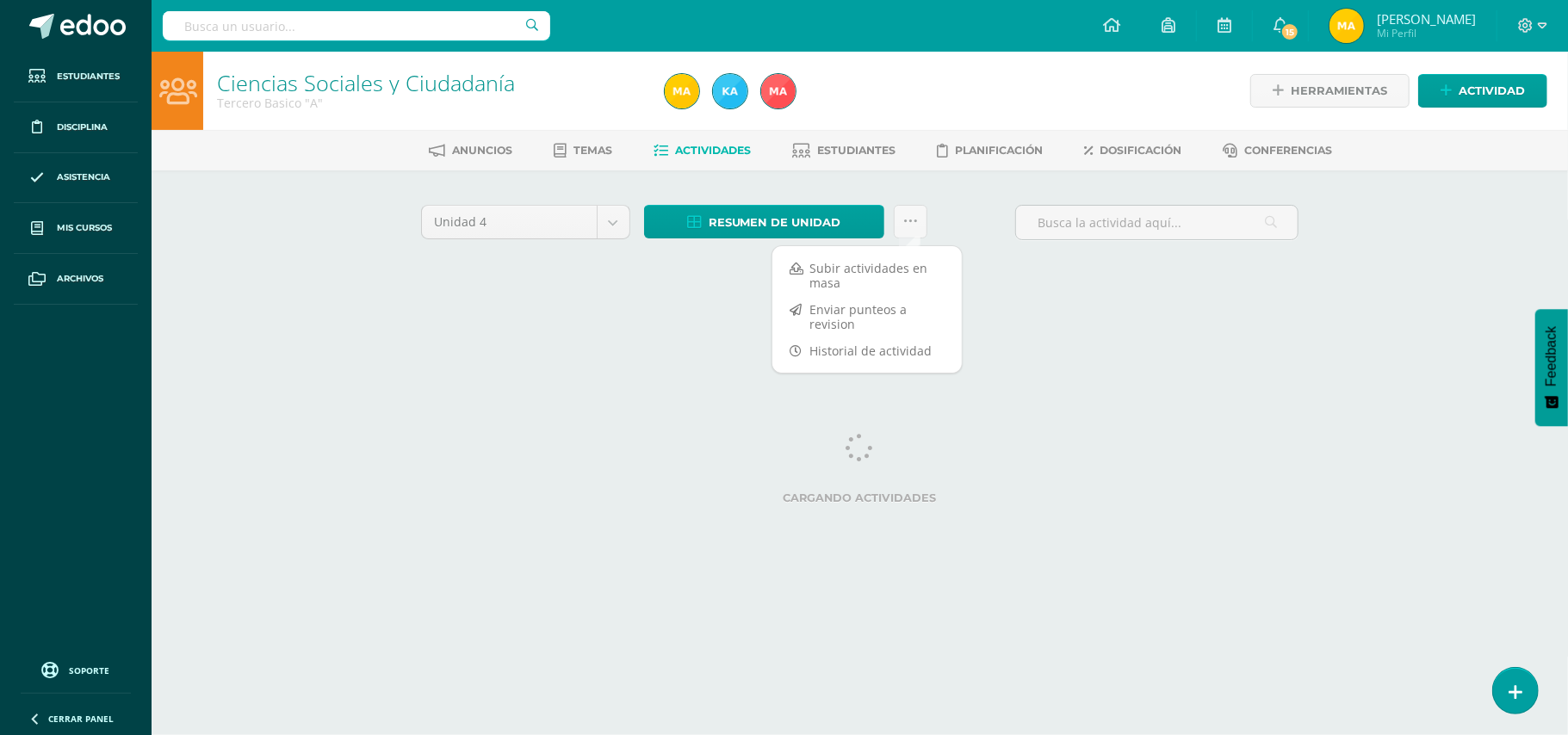
click at [553, 321] on html "Estudiantes Disciplina Asistencia Mis cursos Archivos Soporte Ayuda Reportar un…" at bounding box center [784, 161] width 1568 height 321
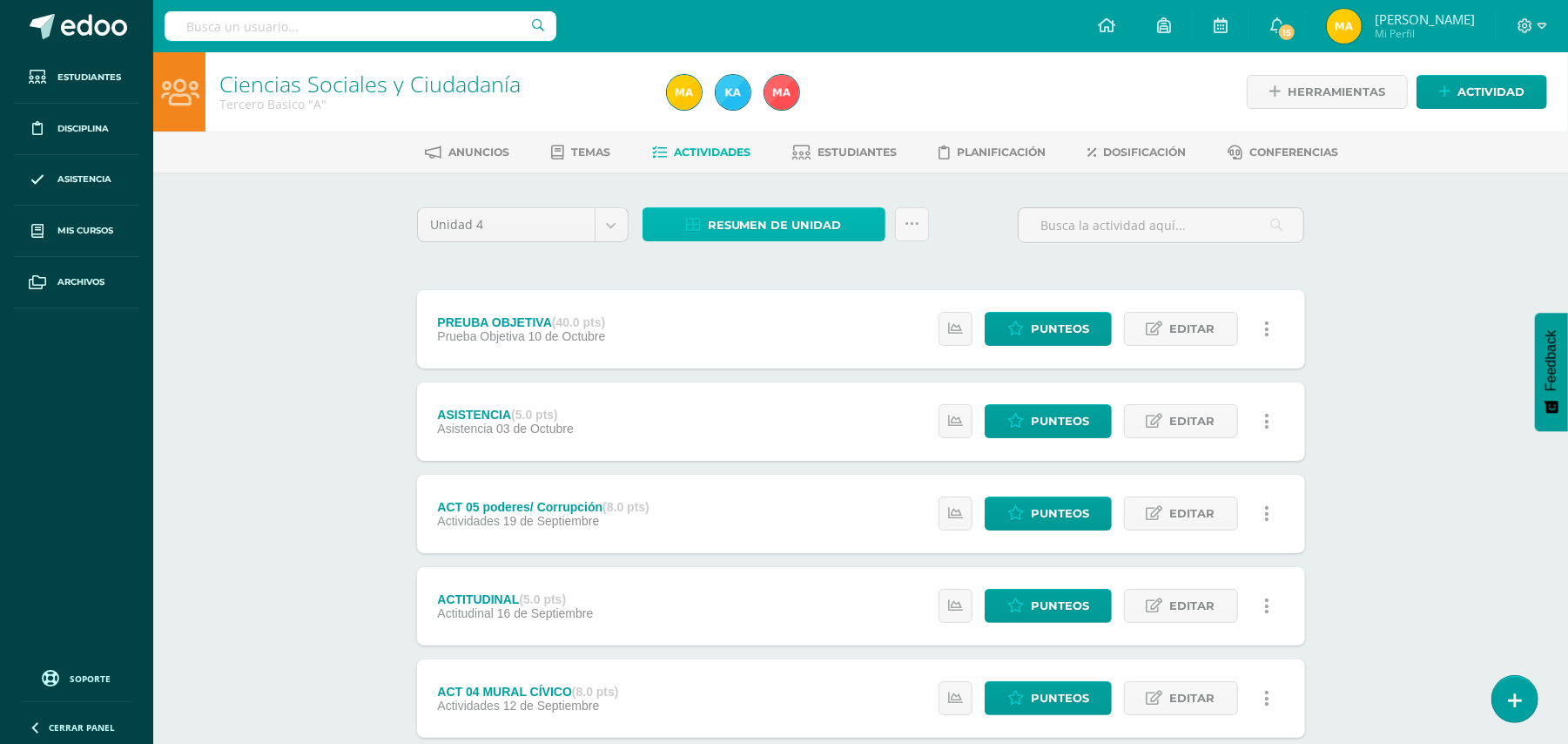
click at [805, 227] on span "Resumen de unidad" at bounding box center [775, 225] width 134 height 33
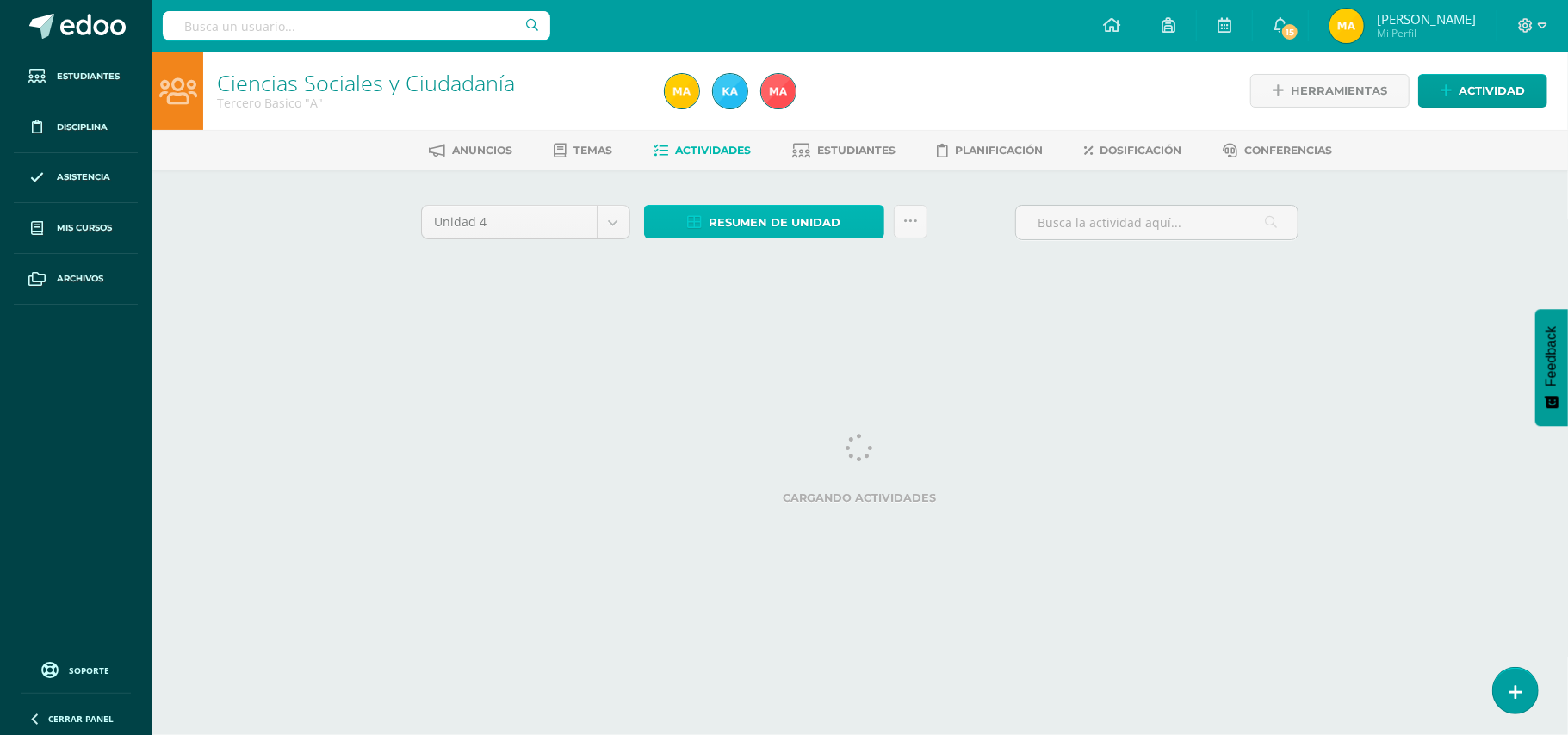
click at [769, 228] on span "Resumen de unidad" at bounding box center [775, 222] width 132 height 32
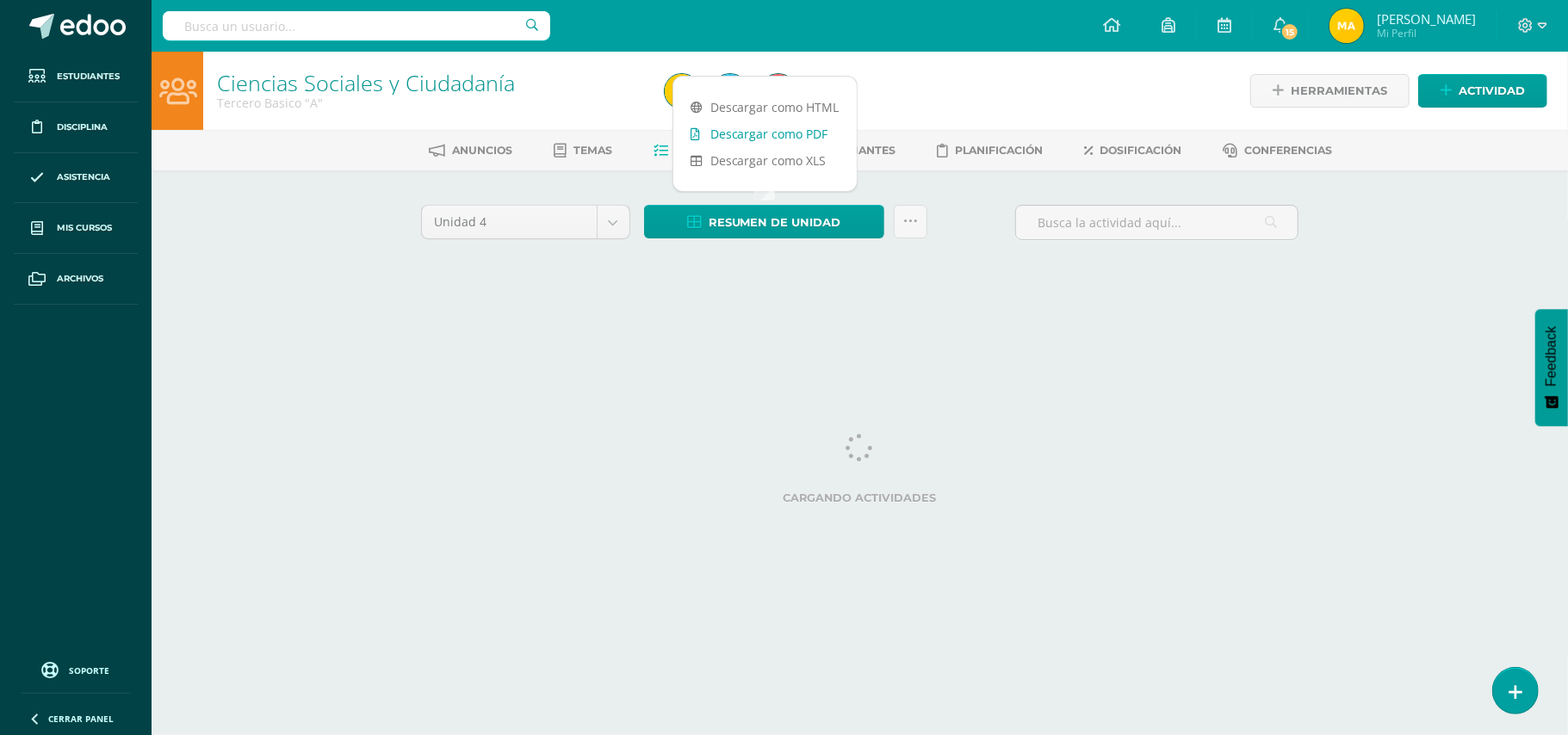
click at [791, 142] on link "Descargar como PDF" at bounding box center [765, 133] width 183 height 26
